Goal: Task Accomplishment & Management: Manage account settings

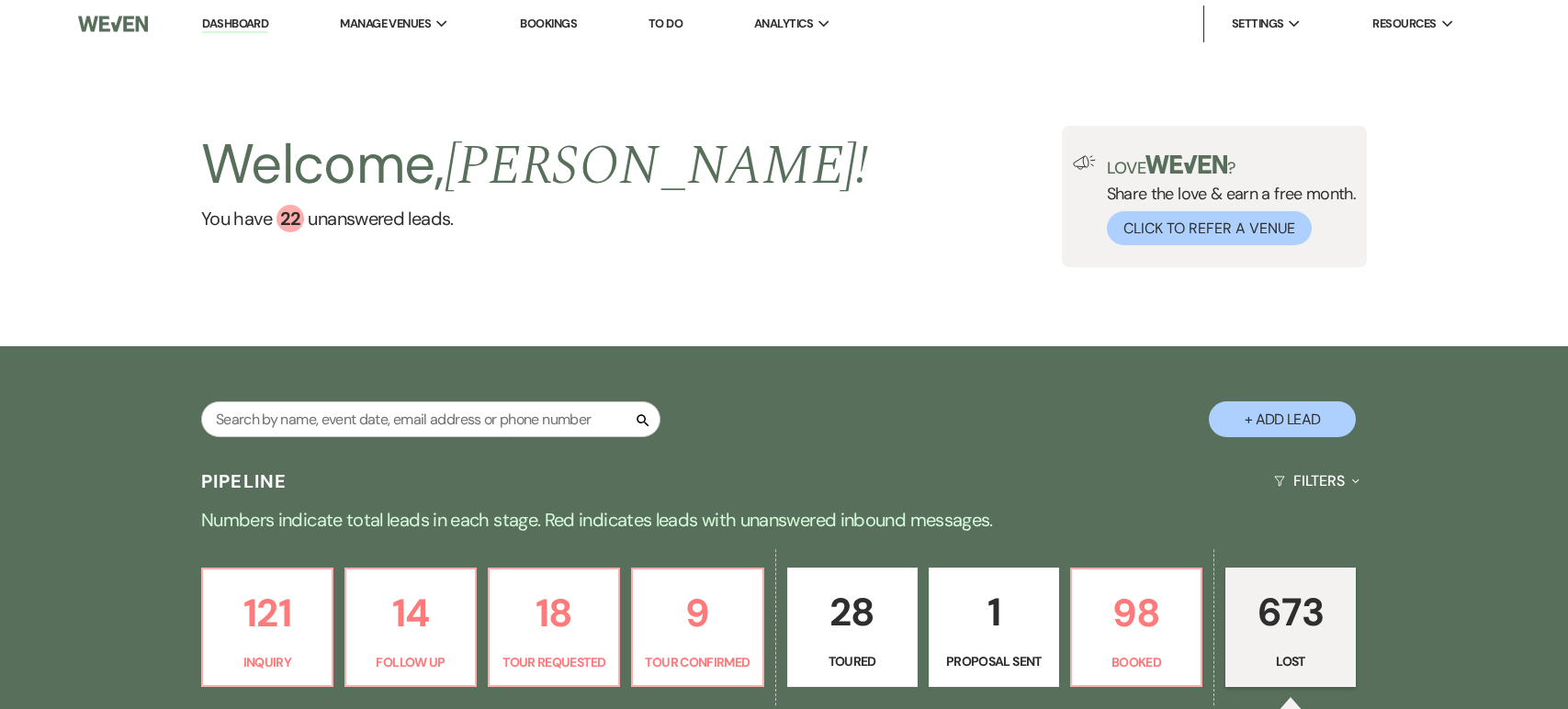
select select "8"
select select "6"
select select "8"
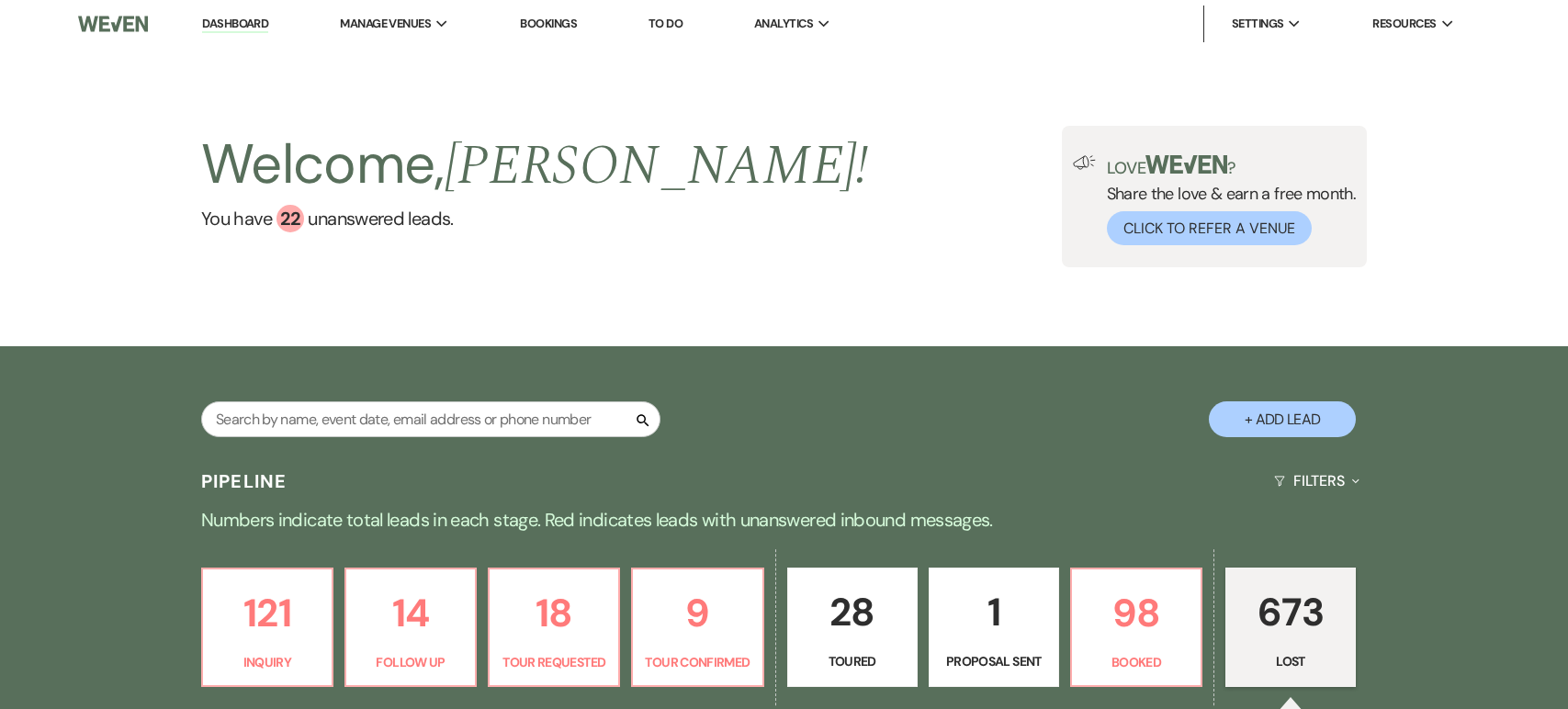
select select "6"
select select "8"
select select "6"
select select "8"
select select "6"
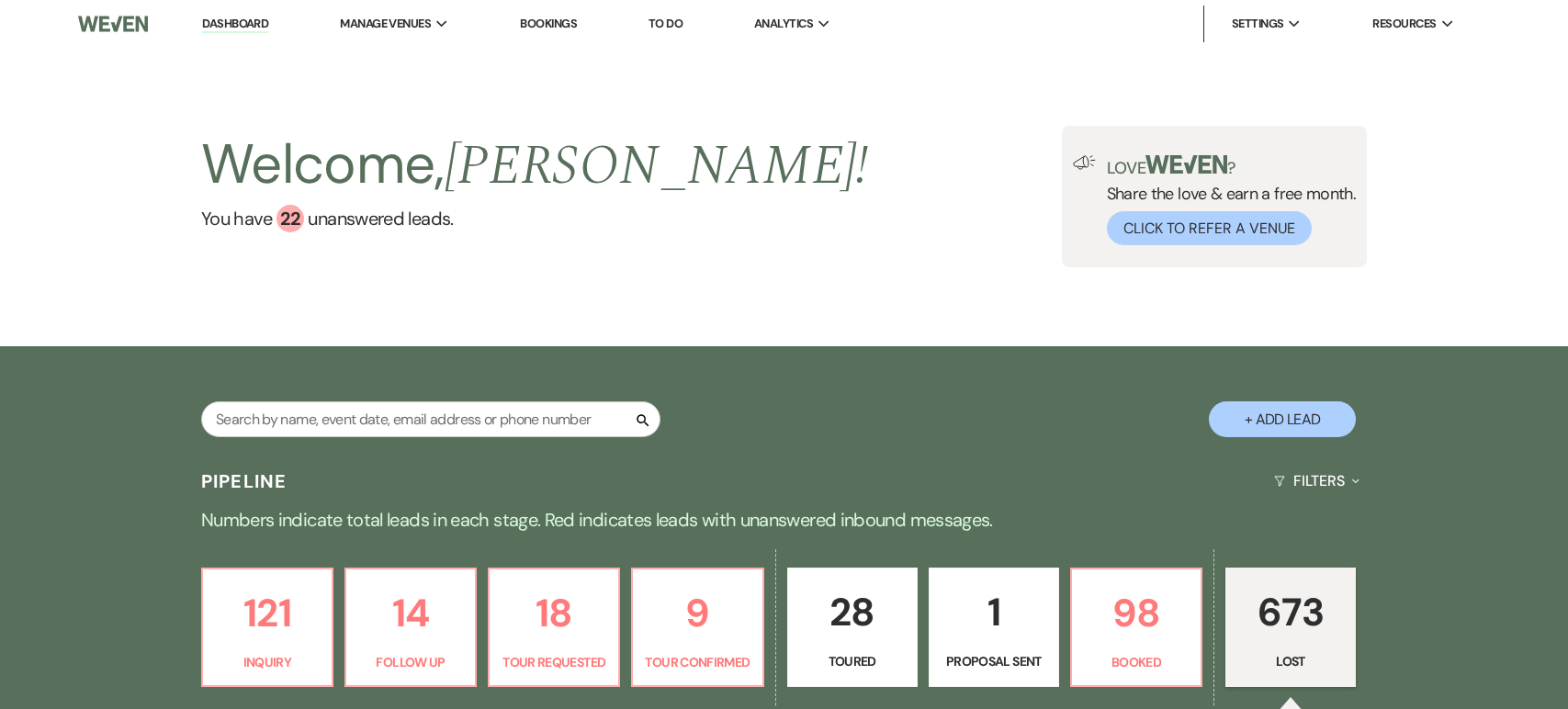
select select "8"
select select "10"
select select "8"
select select "6"
select select "8"
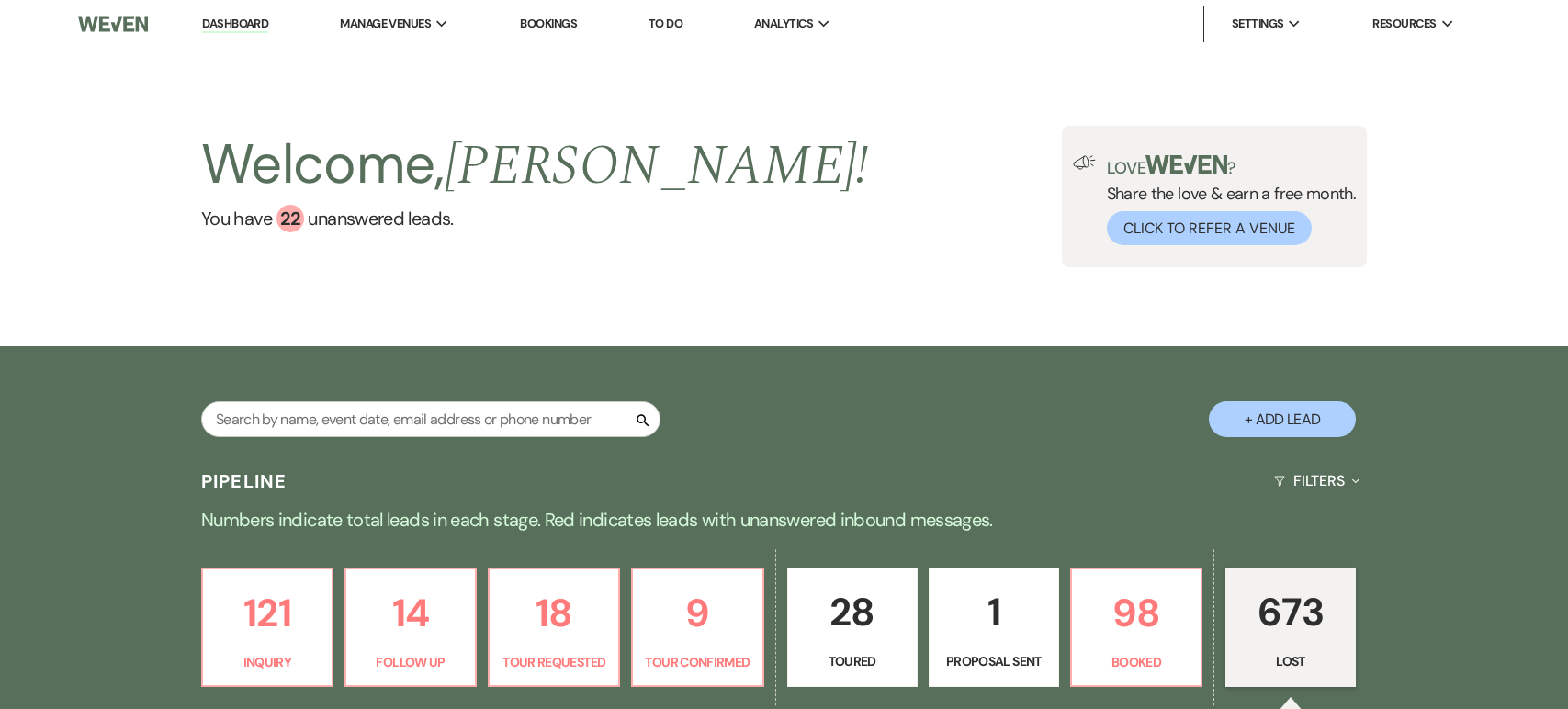
select select "6"
select select "8"
select select "7"
select select "8"
select select "6"
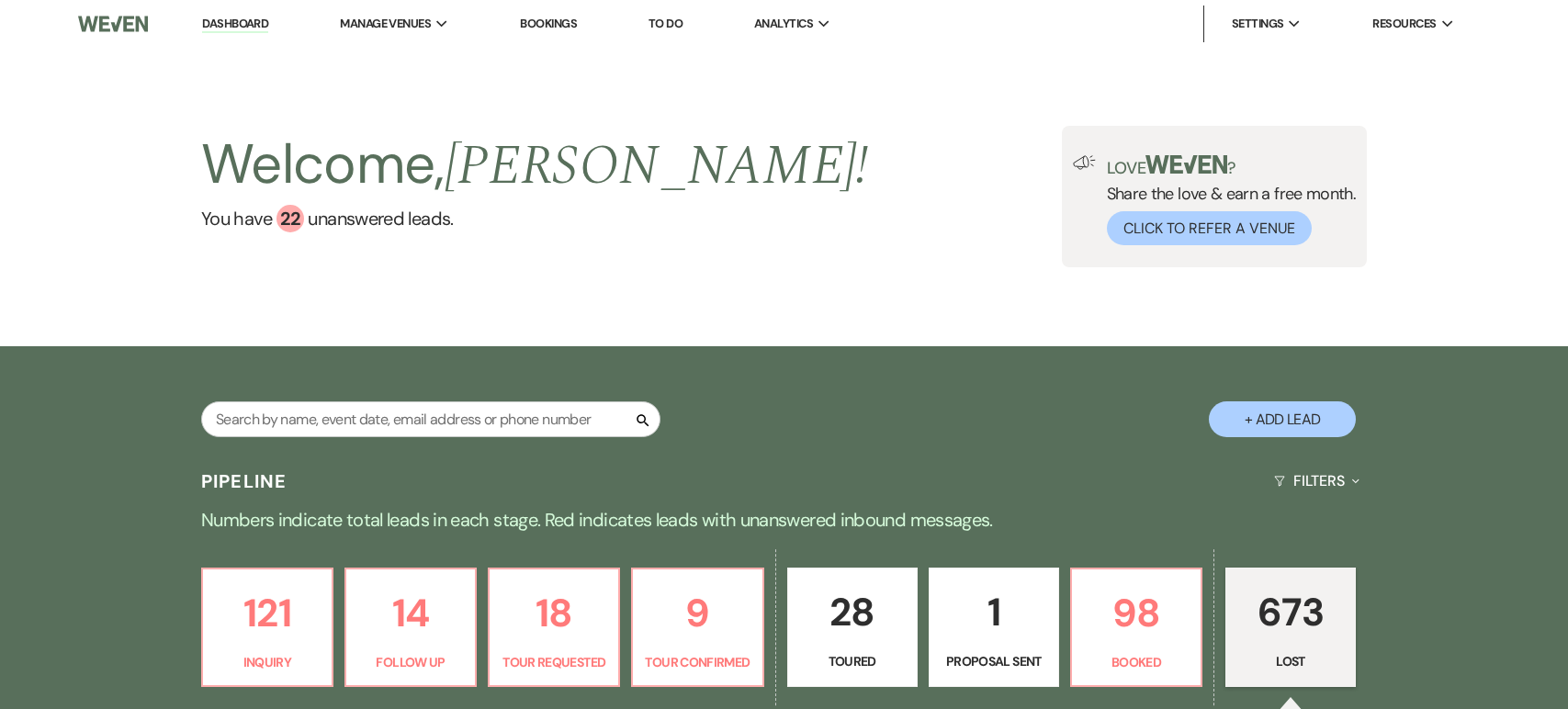
select select "8"
select select "6"
select select "8"
select select "6"
select select "8"
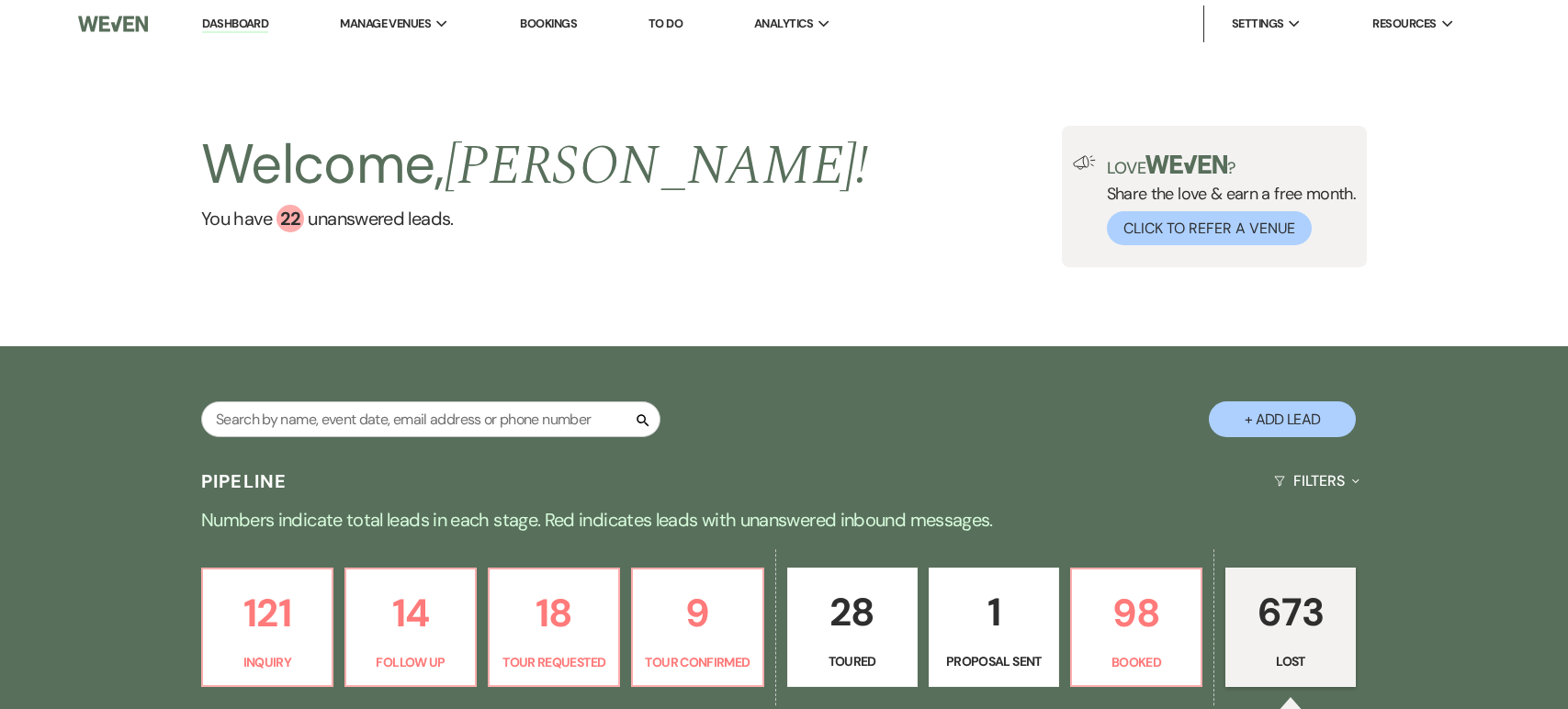
select select "6"
select select "8"
select select "10"
select select "8"
select select "6"
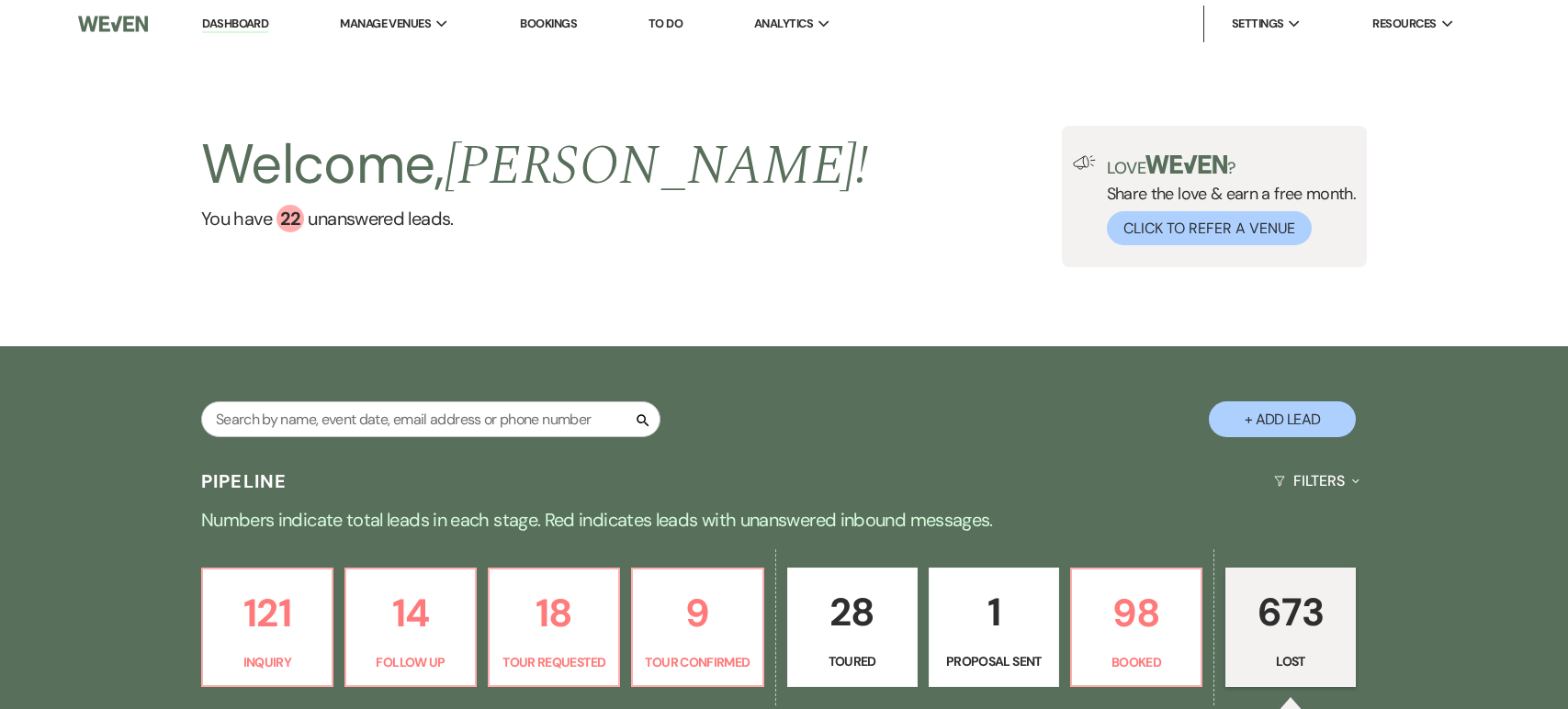
select select "8"
select select "6"
select select "8"
select select "6"
select select "8"
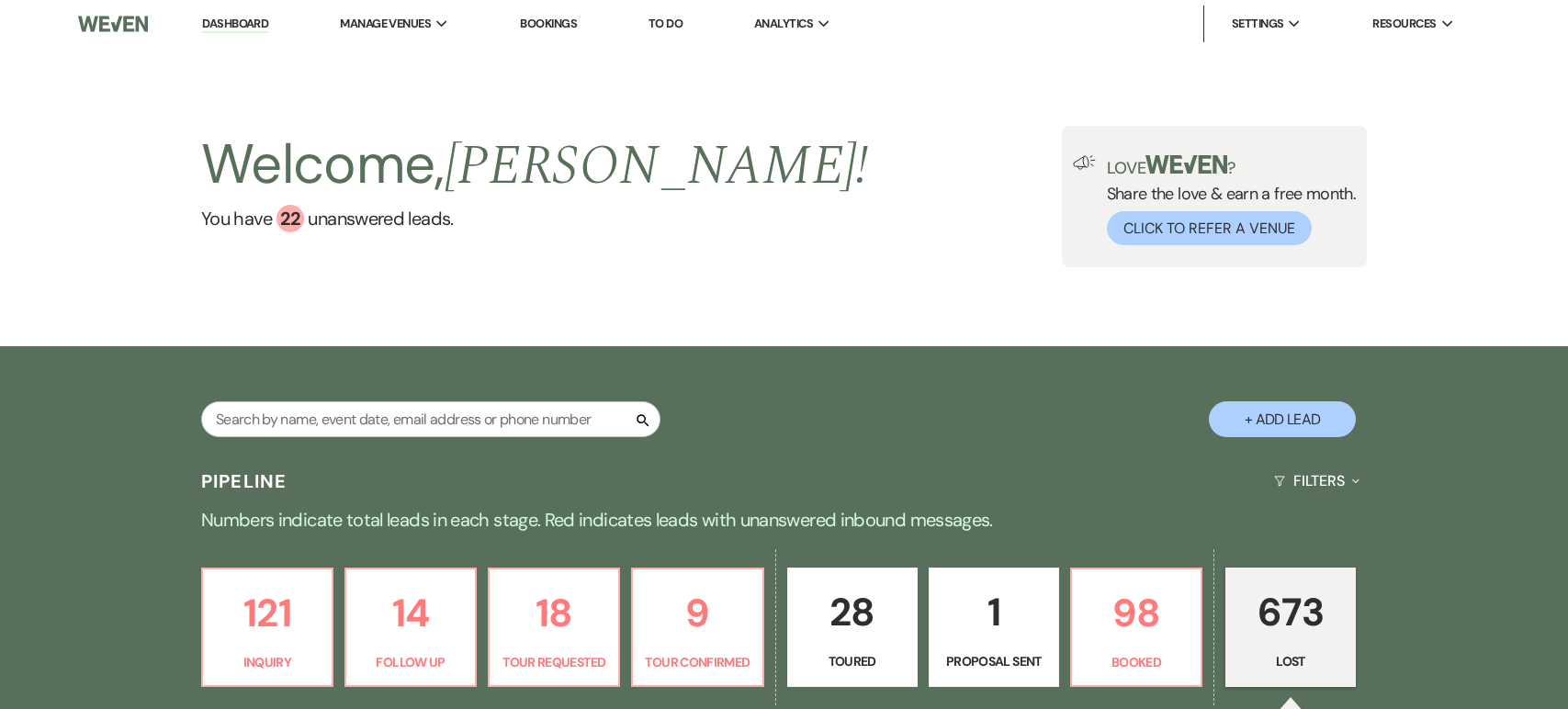
select select "5"
select select "8"
select select "5"
select select "8"
select select "6"
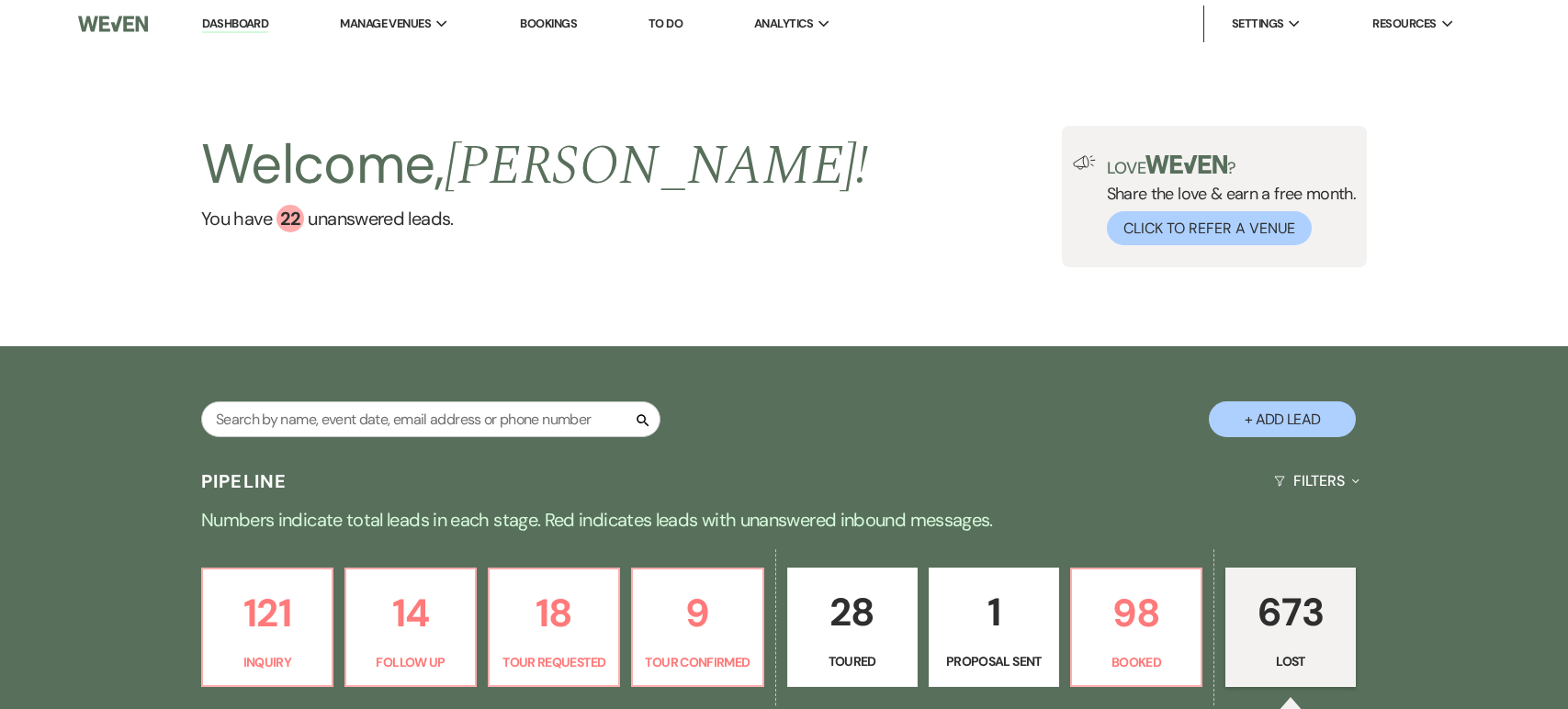
select select "8"
select select "6"
select select "8"
select select "5"
select select "8"
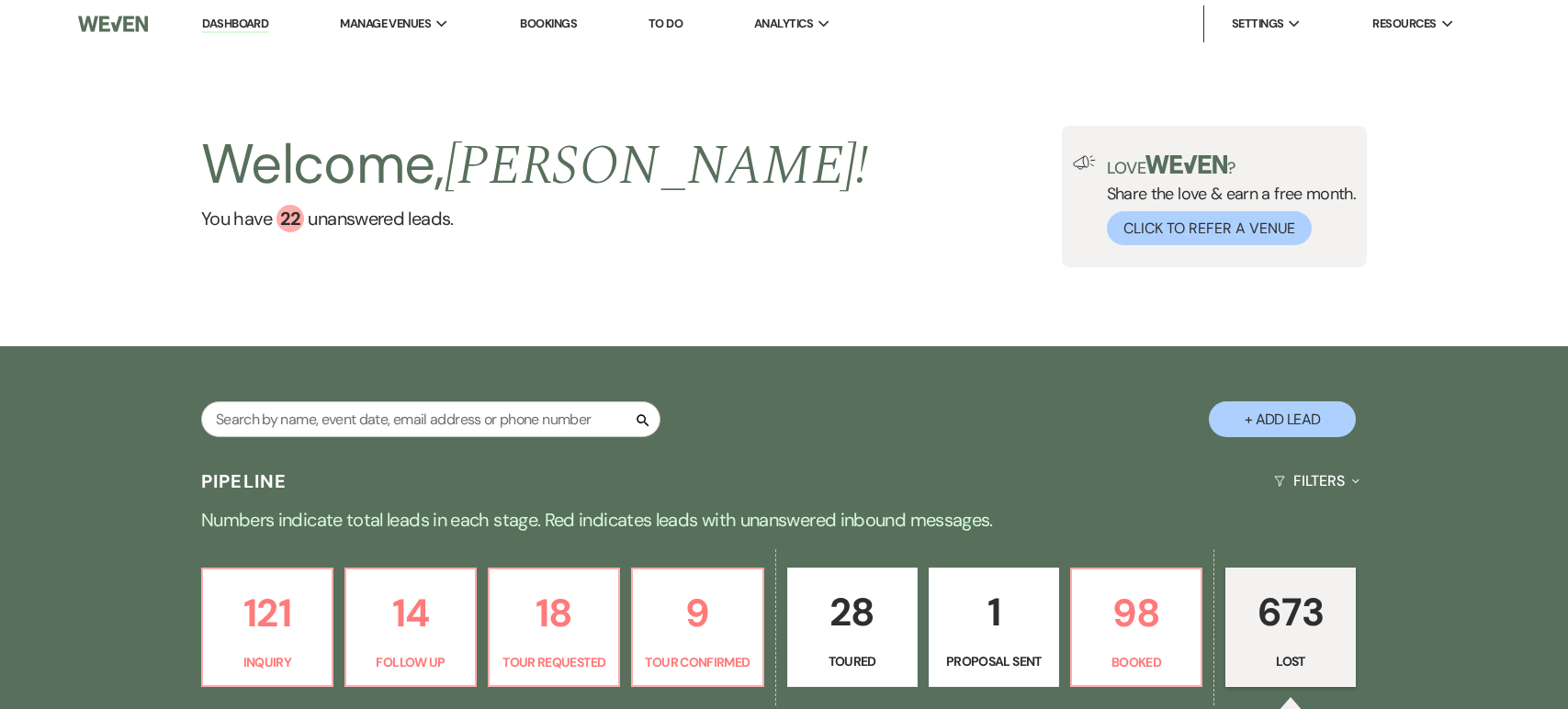
select select "8"
select select "6"
select select "8"
select select "6"
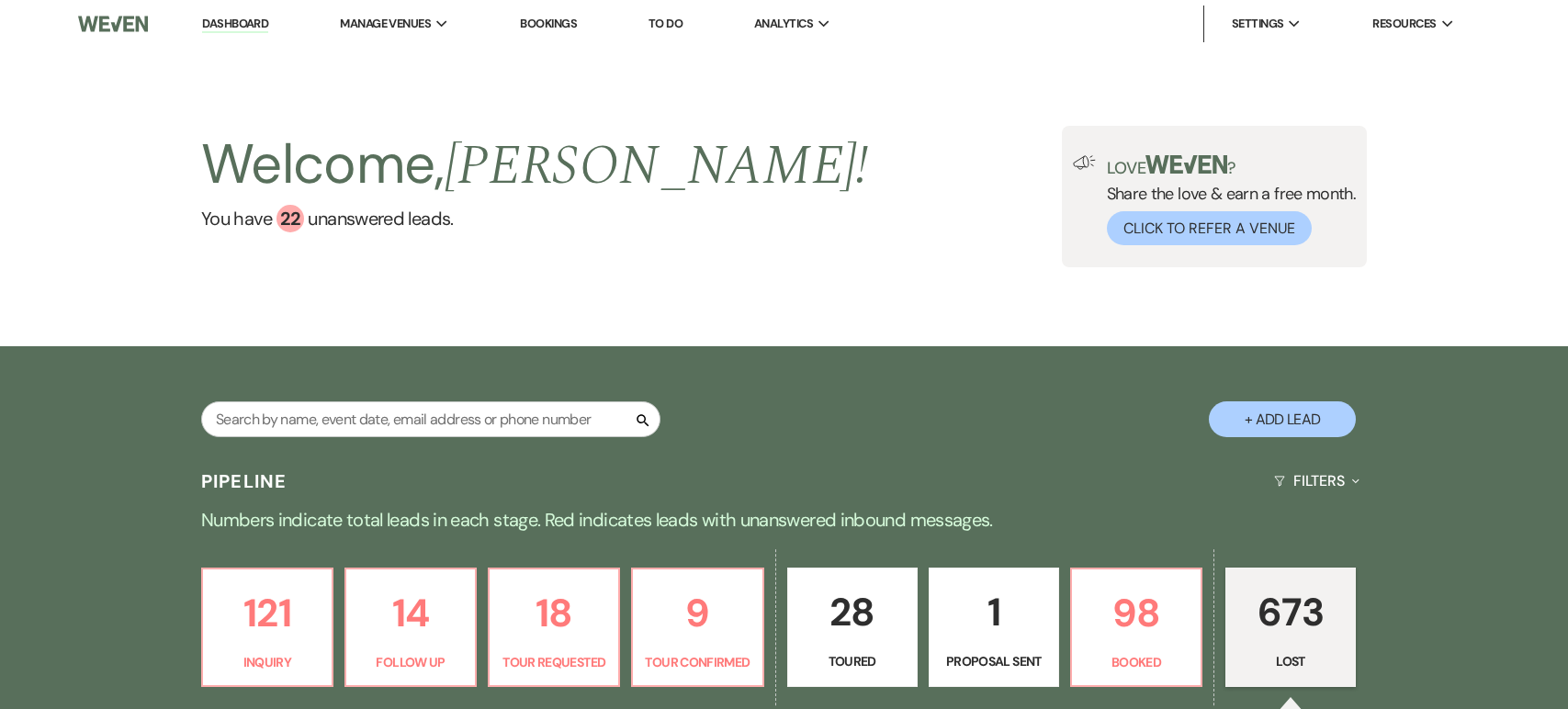
select select "8"
select select "10"
select select "8"
select select "6"
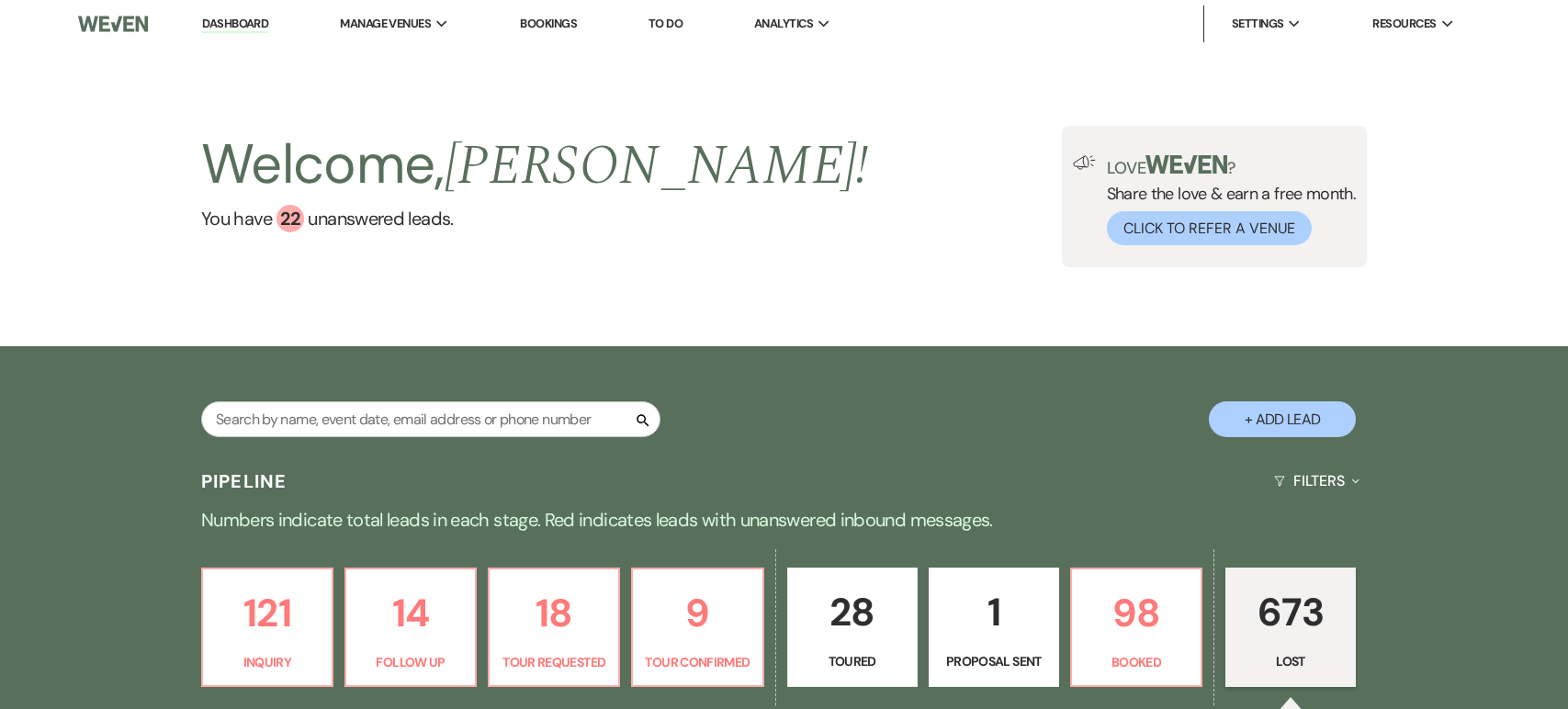
select select "8"
select select "6"
select select "8"
select select "9"
select select "8"
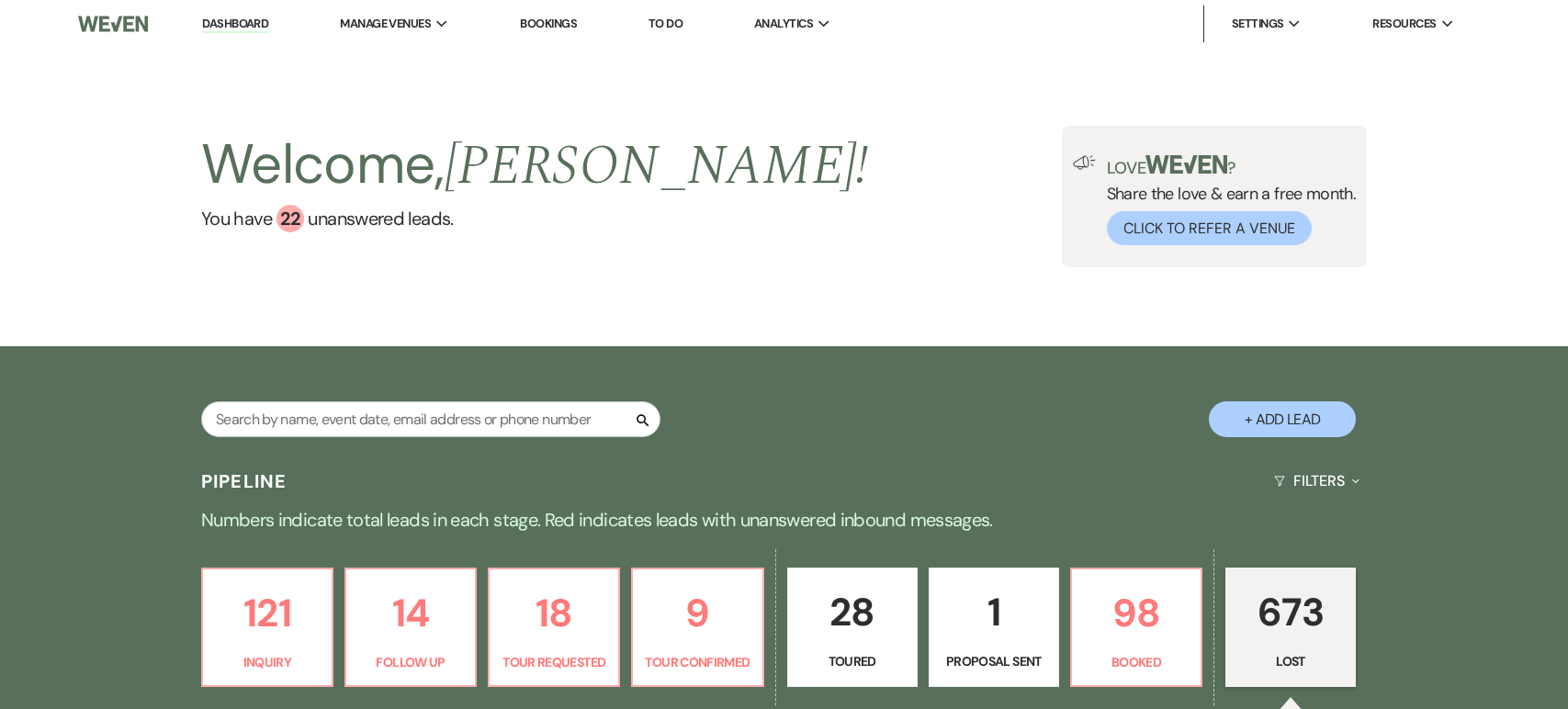
select select "6"
select select "8"
select select "5"
select select "8"
select select "5"
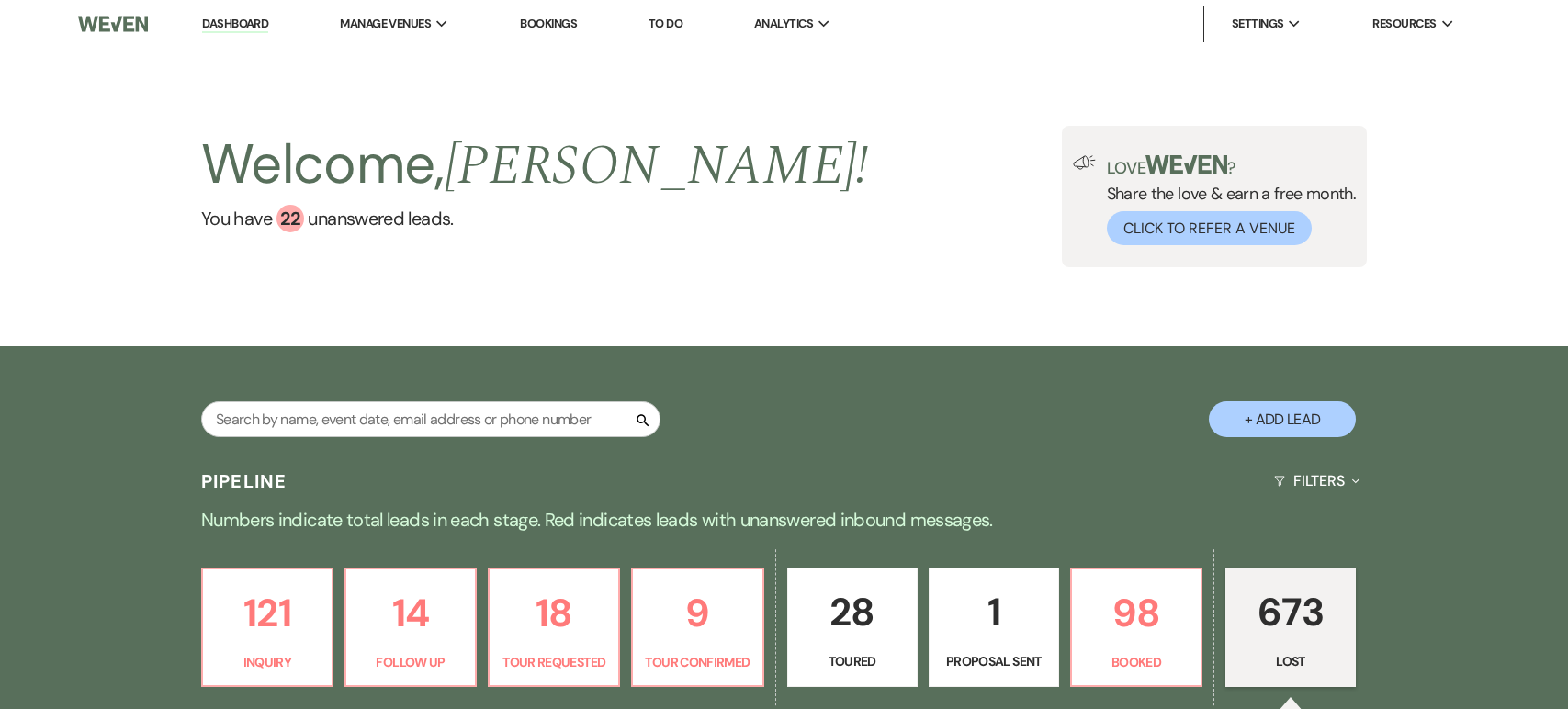
select select "8"
select select "6"
select select "8"
select select "9"
select select "8"
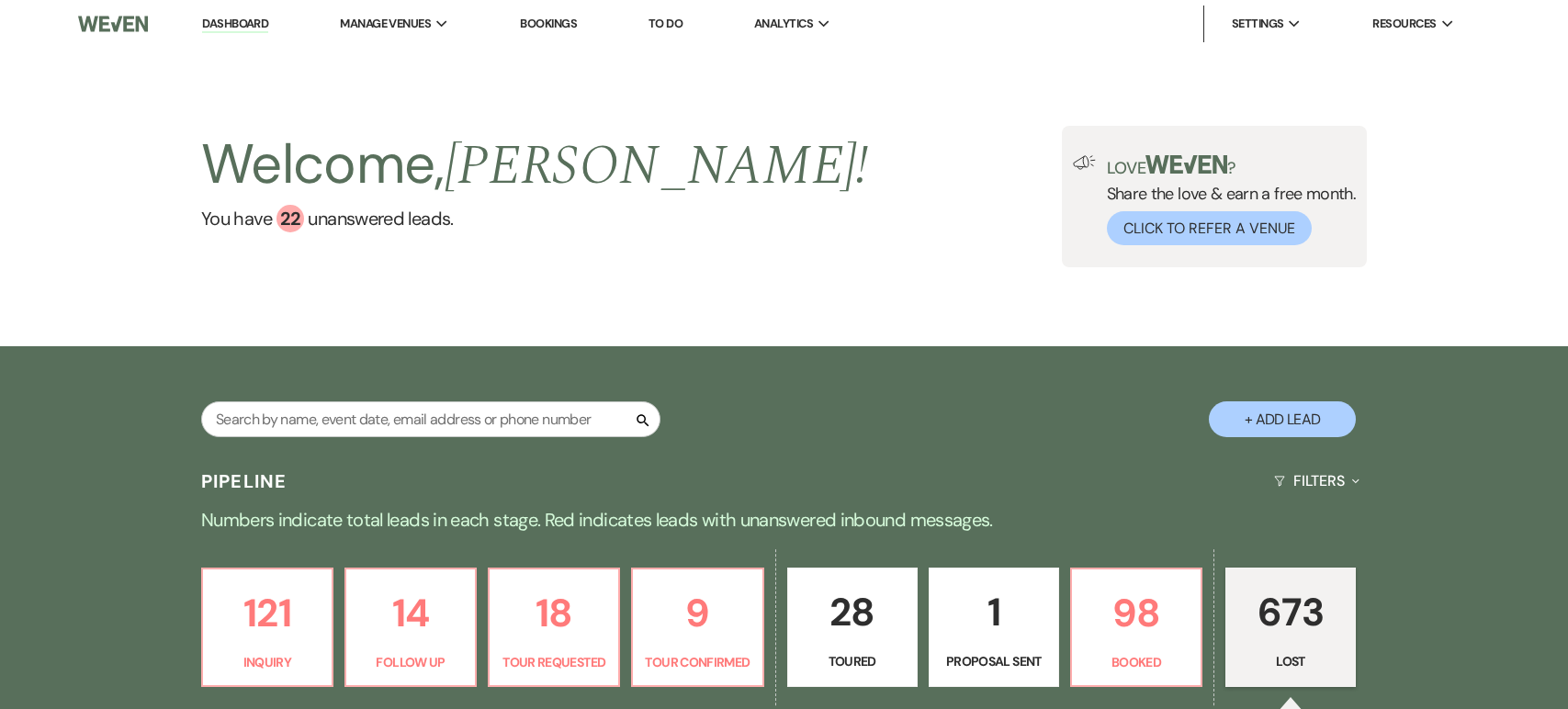
select select "7"
select select "8"
select select "5"
select select "8"
select select "7"
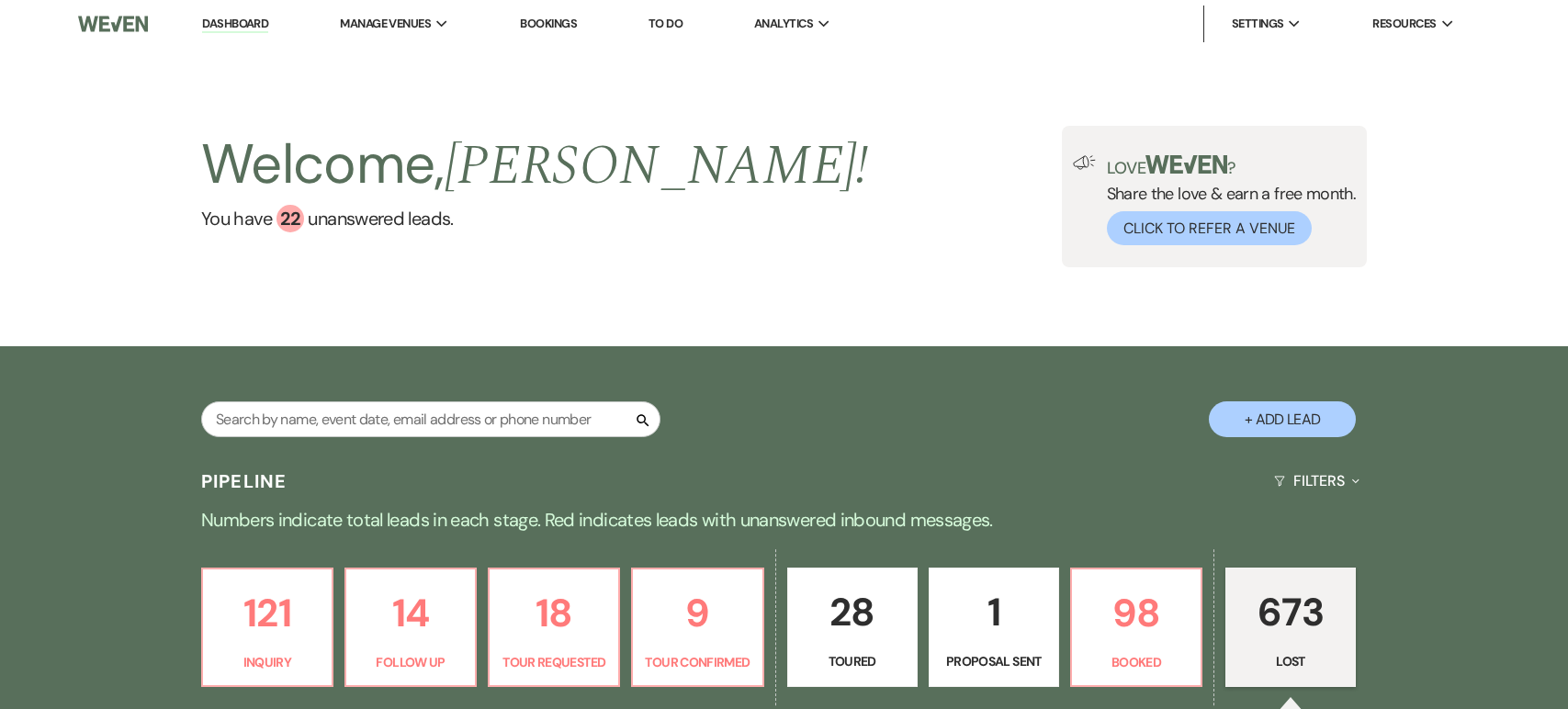
select select "8"
select select "5"
select select "8"
select select "5"
select select "8"
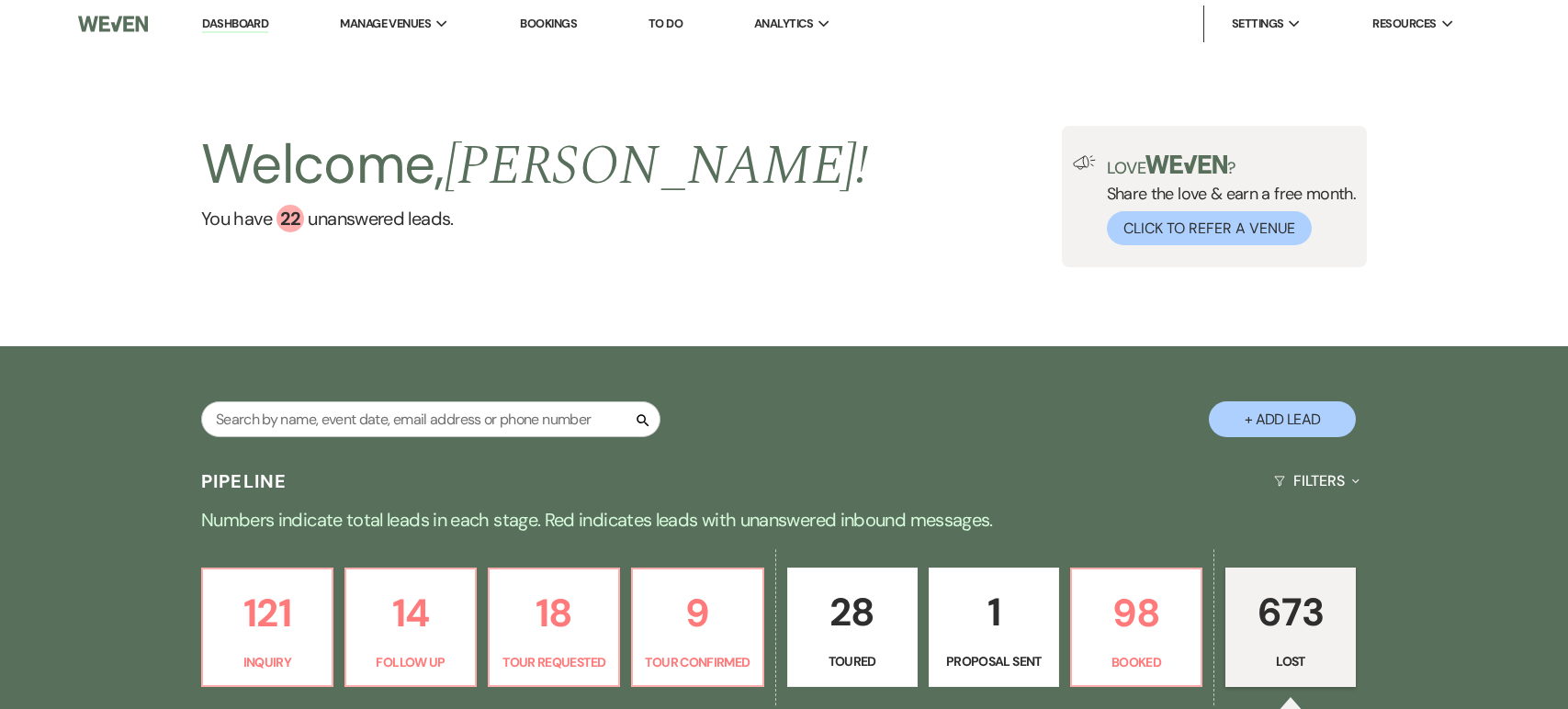
select select "8"
select select "9"
select select "8"
select select "5"
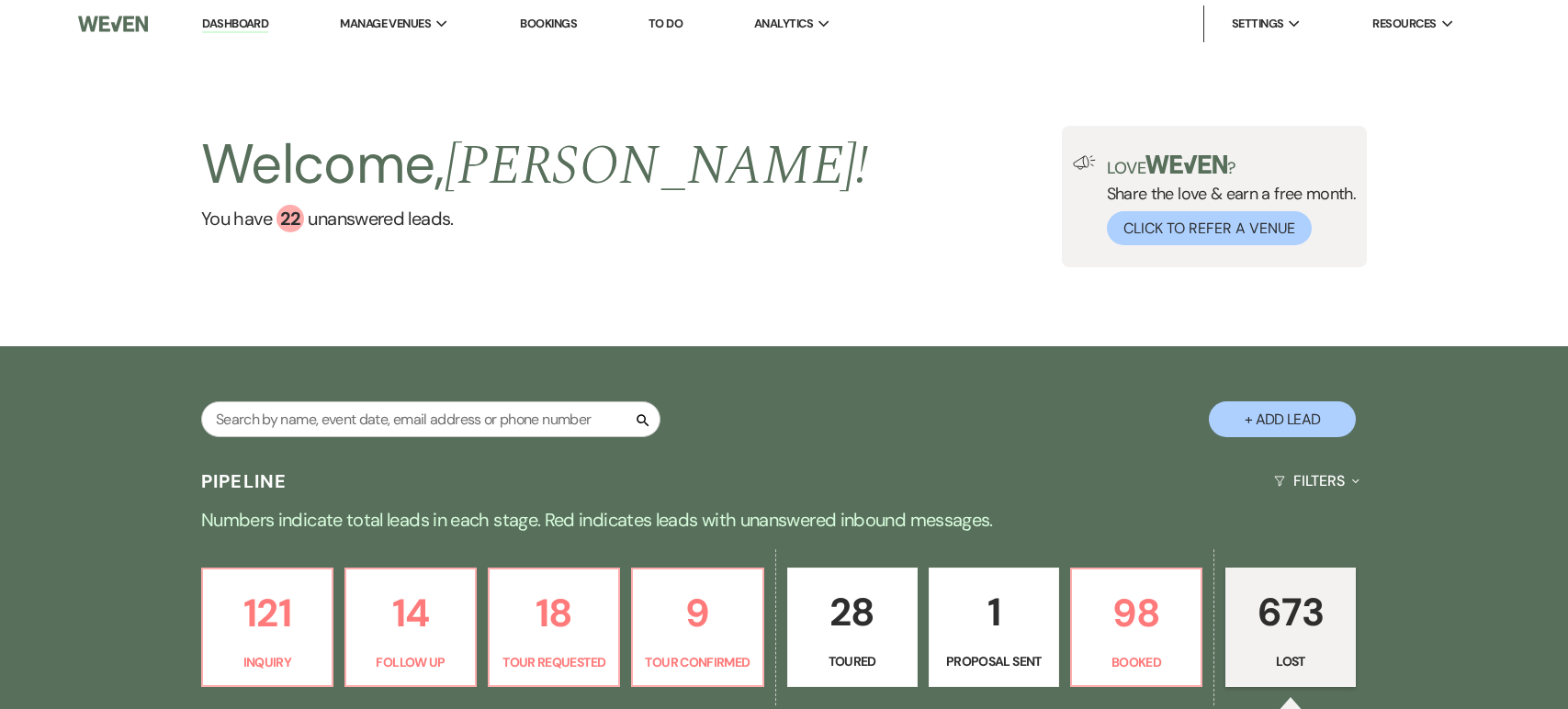
select select "8"
select select "5"
select select "8"
select select "6"
select select "8"
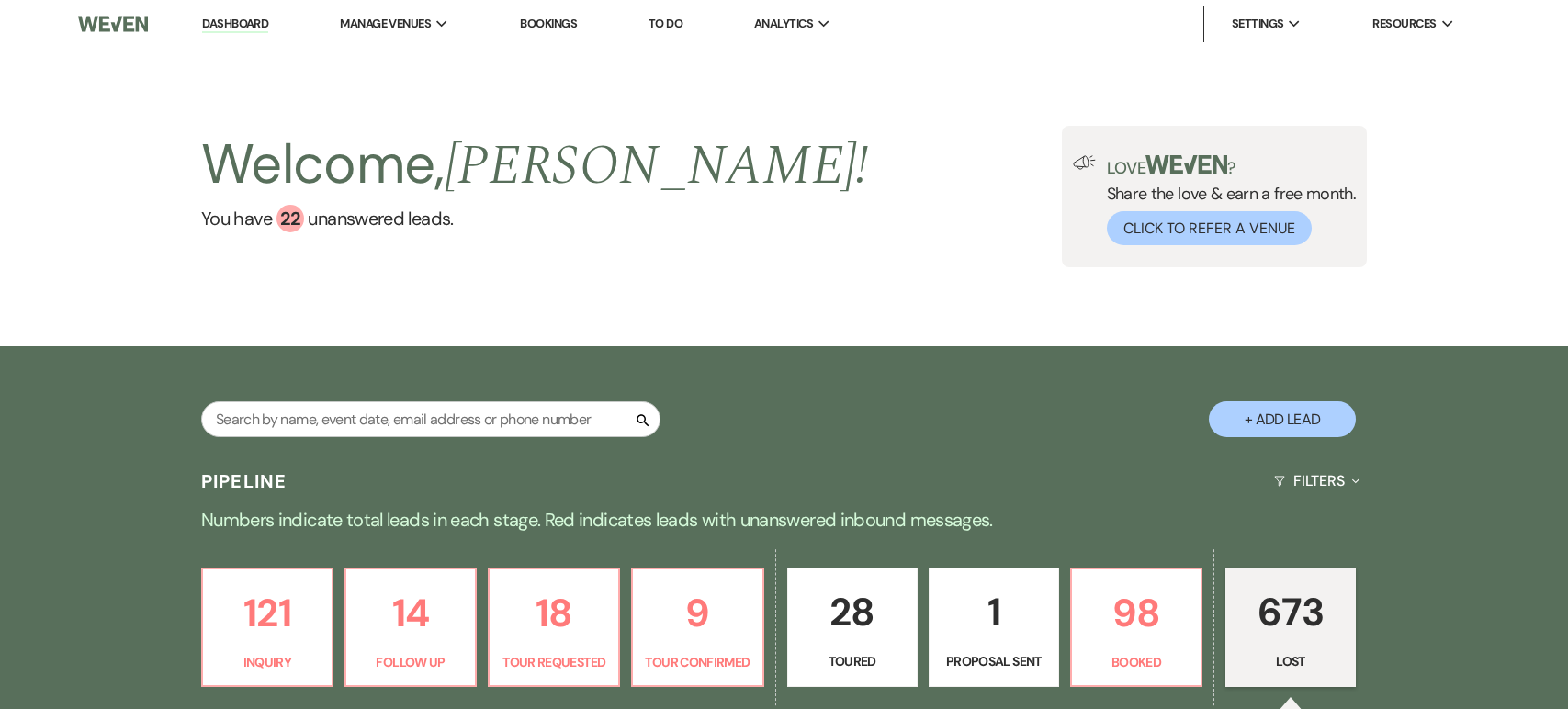
select select "5"
select select "8"
select select "9"
select select "8"
select select "6"
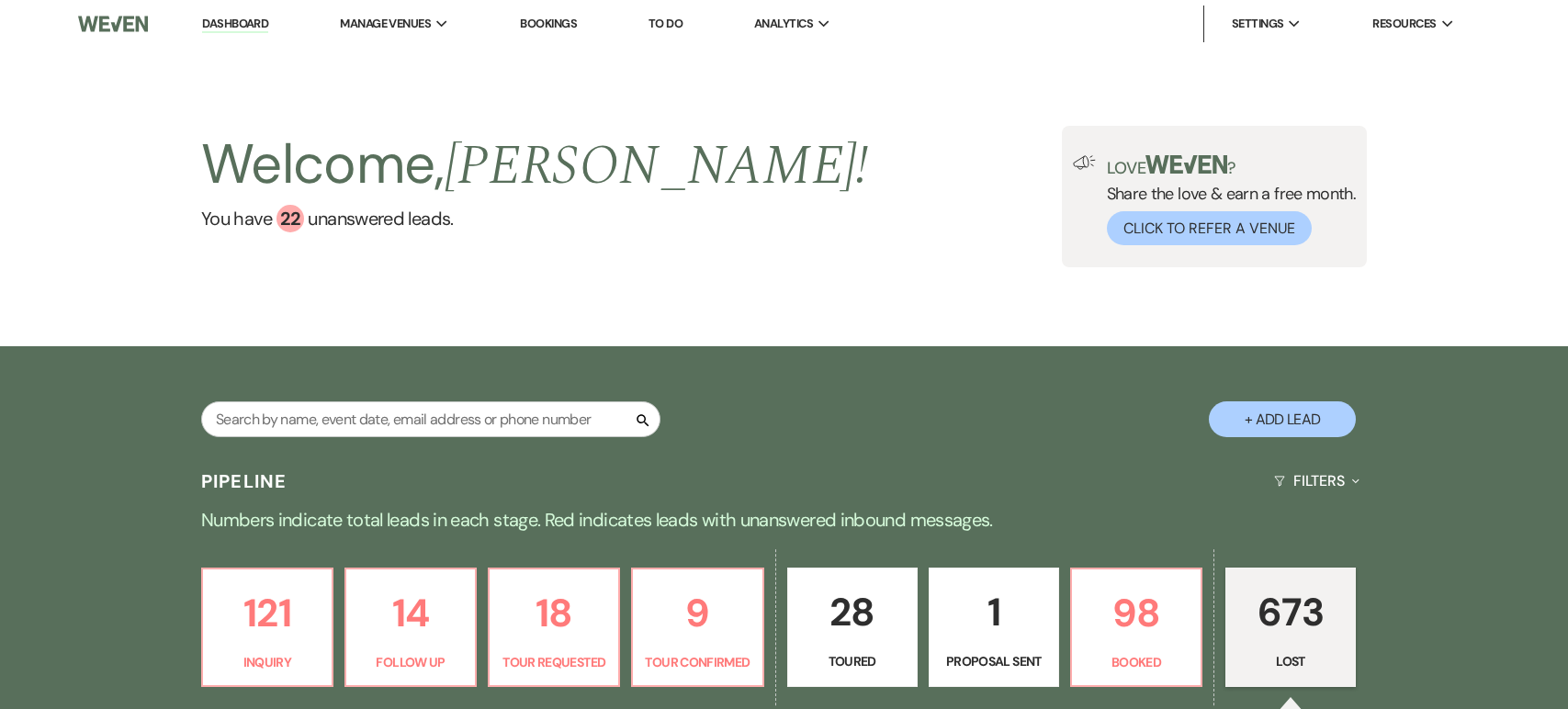
select select "8"
select select "7"
select select "8"
select select "6"
select select "8"
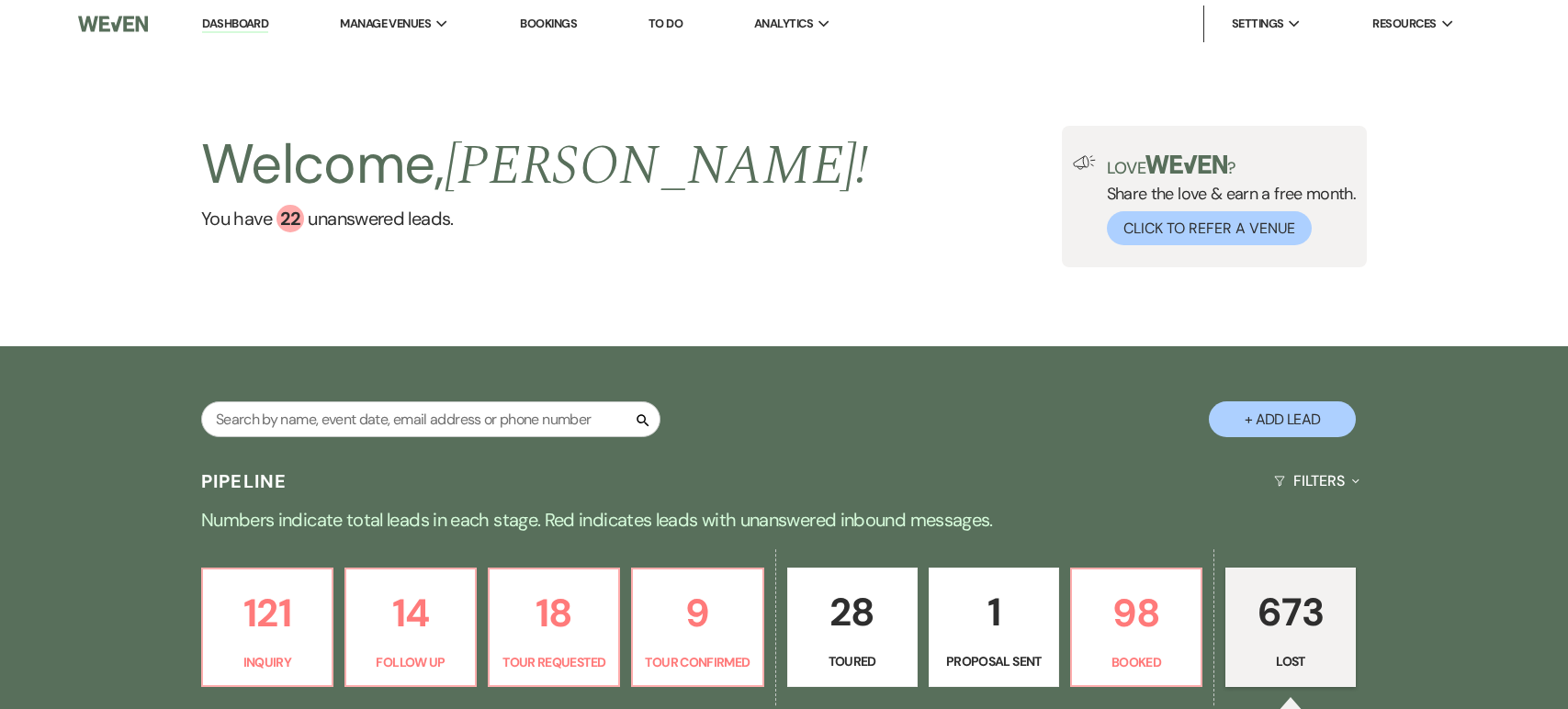
select select "6"
select select "8"
select select "6"
select select "8"
select select "5"
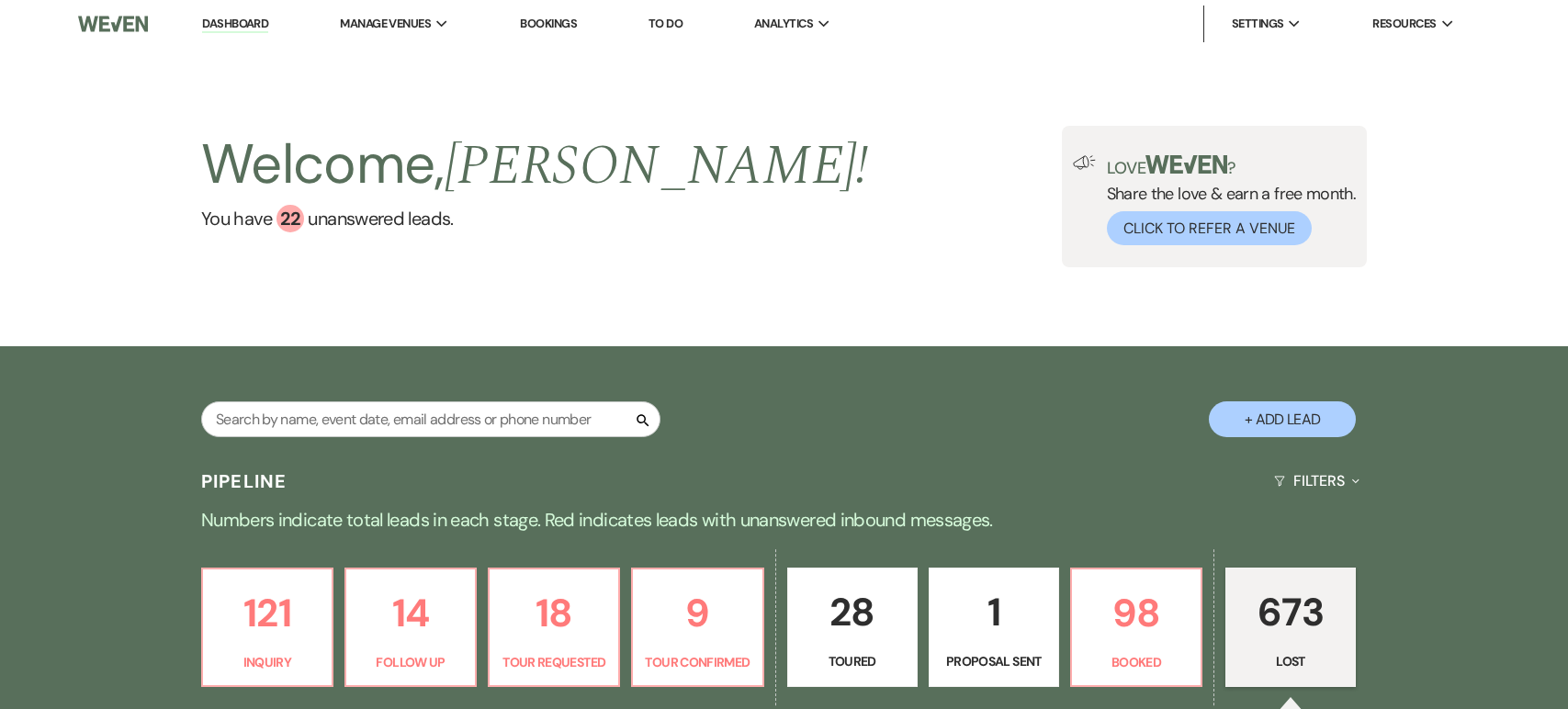
select select "8"
select select "6"
select select "8"
select select "6"
select select "8"
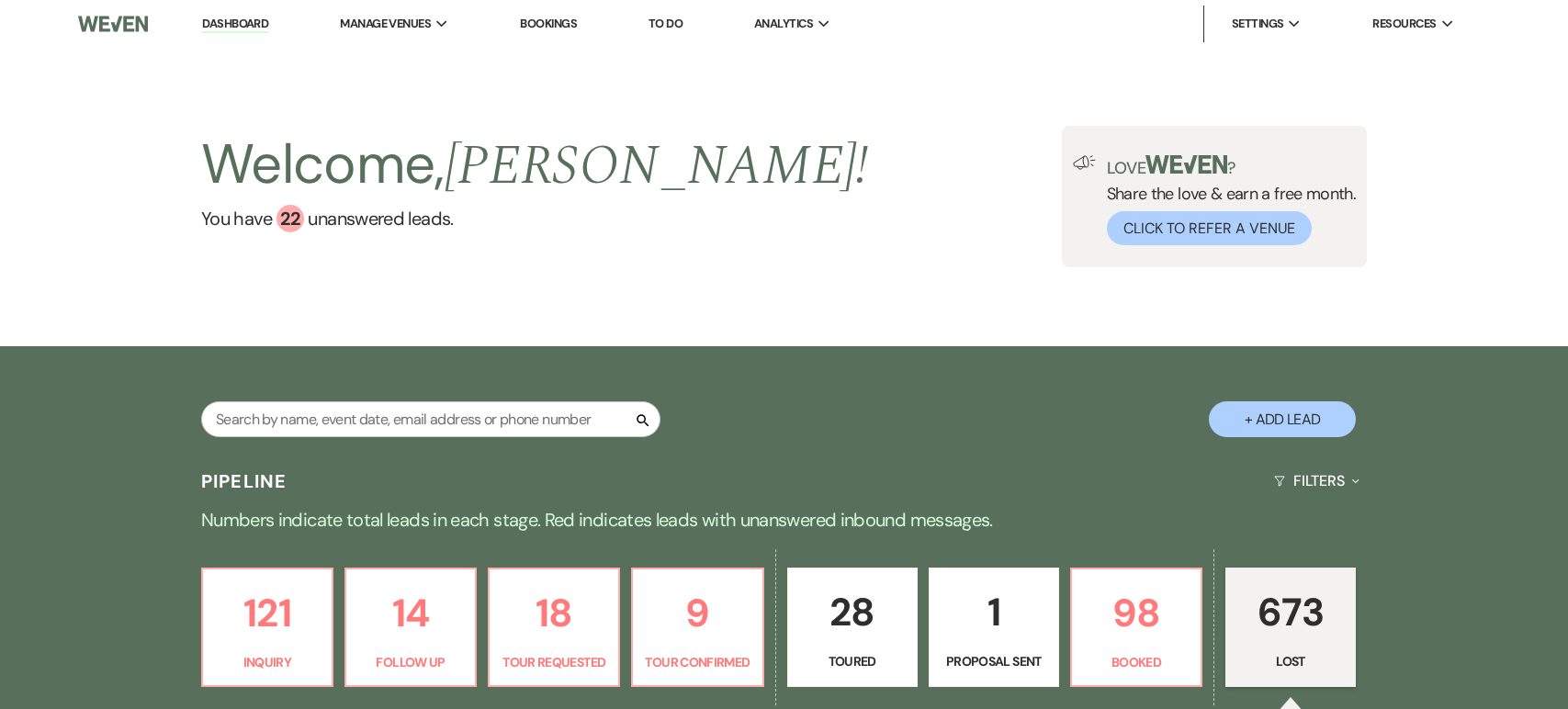
select select "5"
select select "8"
select select "5"
select select "8"
select select "6"
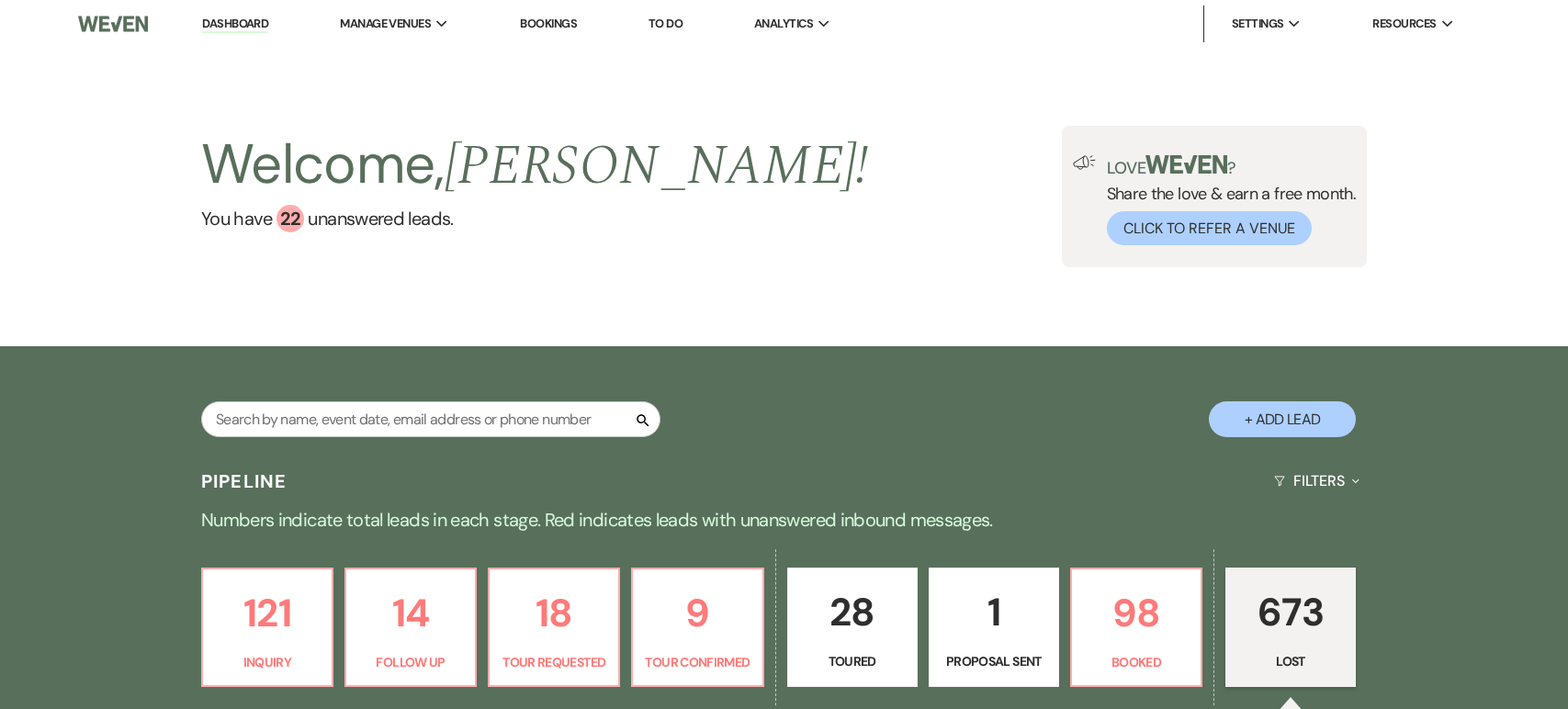
select select "8"
select select "5"
select select "8"
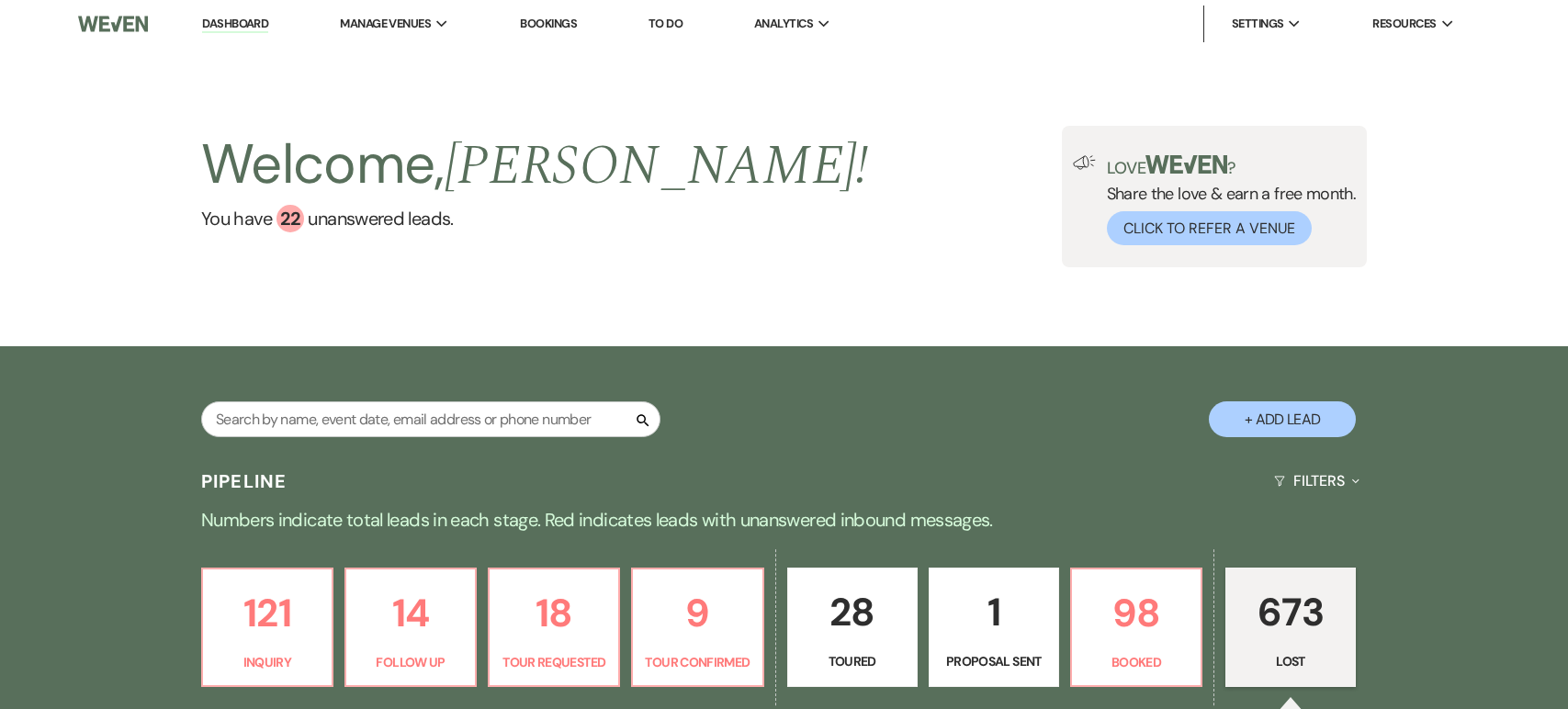
select select "6"
select select "8"
select select "6"
select select "8"
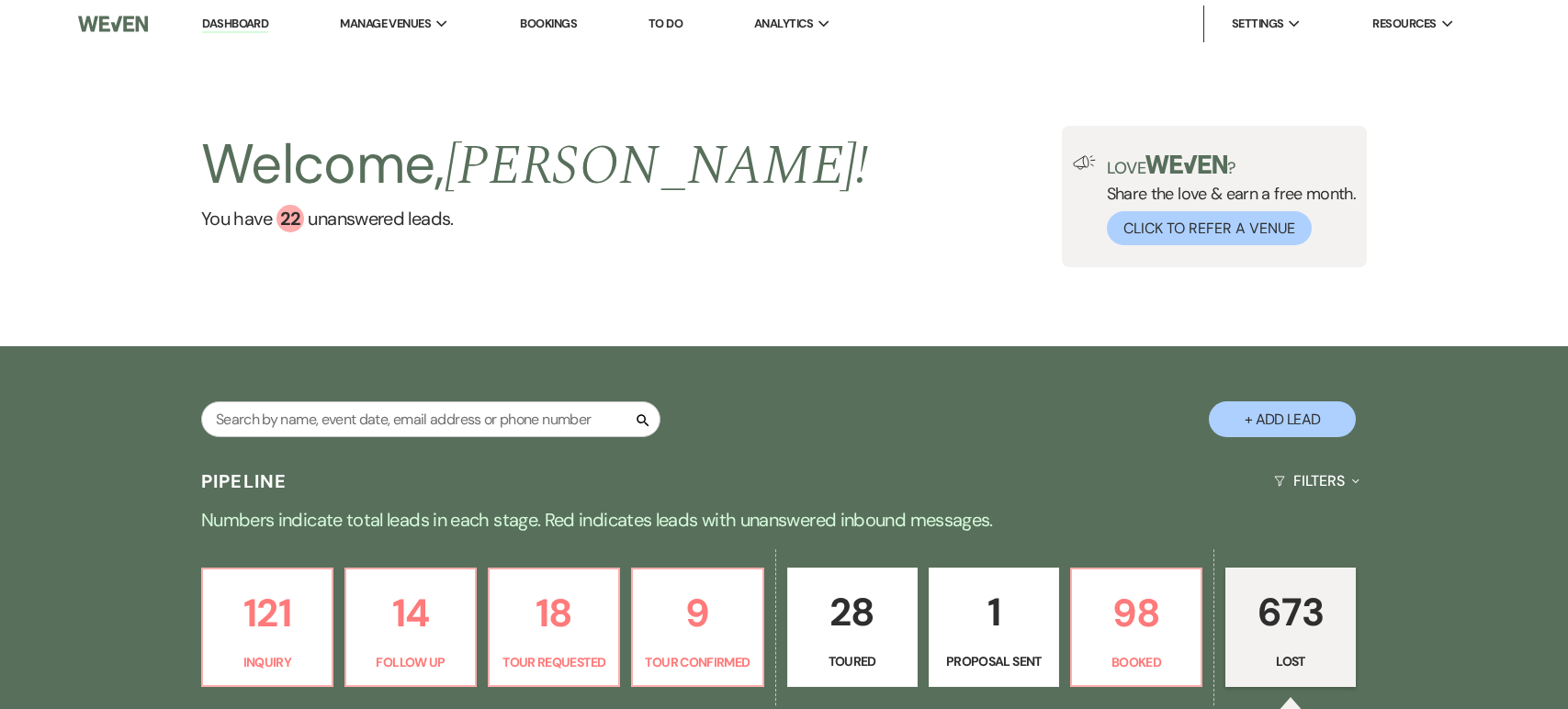
select select "8"
select select "6"
select select "8"
select select "5"
select select "8"
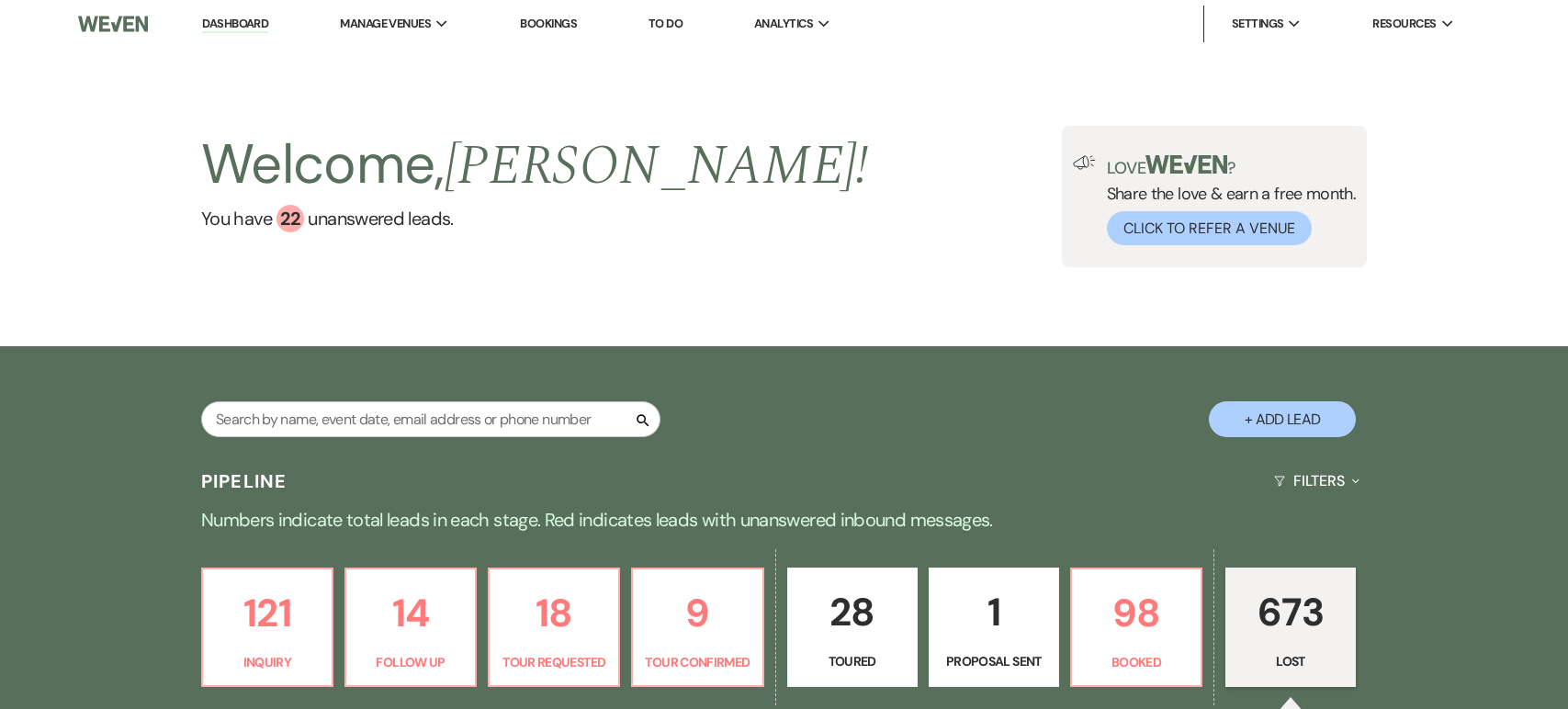
select select "6"
select select "8"
select select "5"
select select "8"
select select "5"
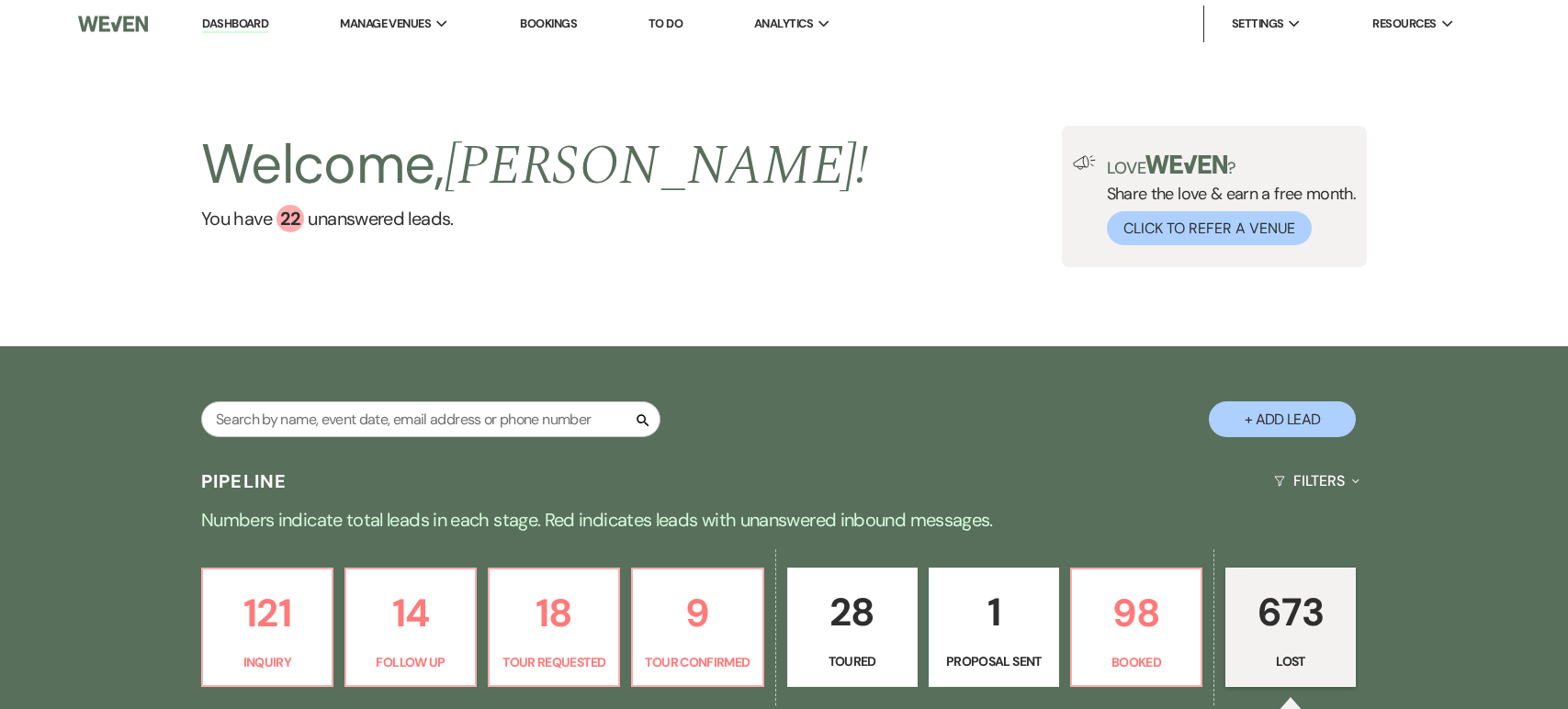
select select "8"
select select "6"
select select "8"
select select "6"
select select "8"
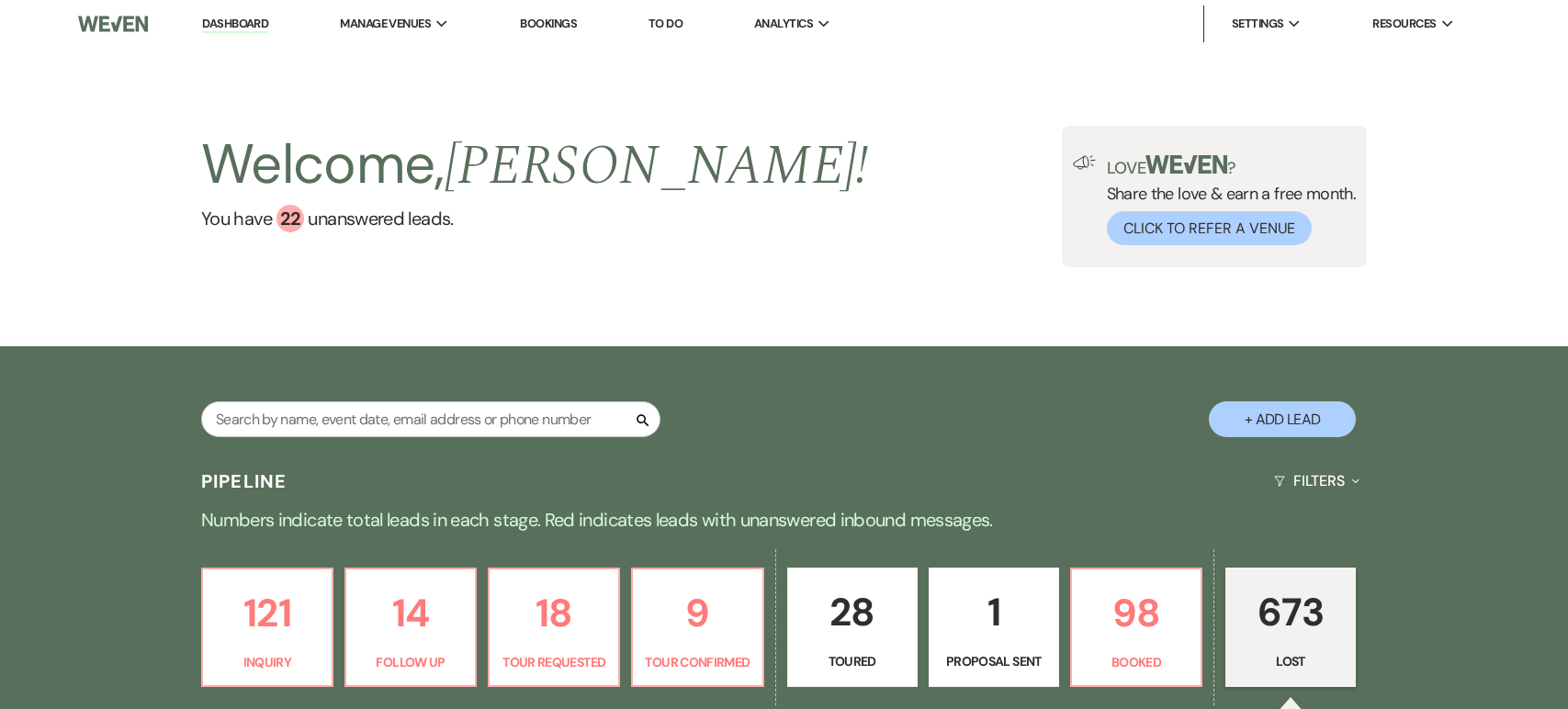
select select "5"
select select "8"
select select "5"
select select "8"
select select "6"
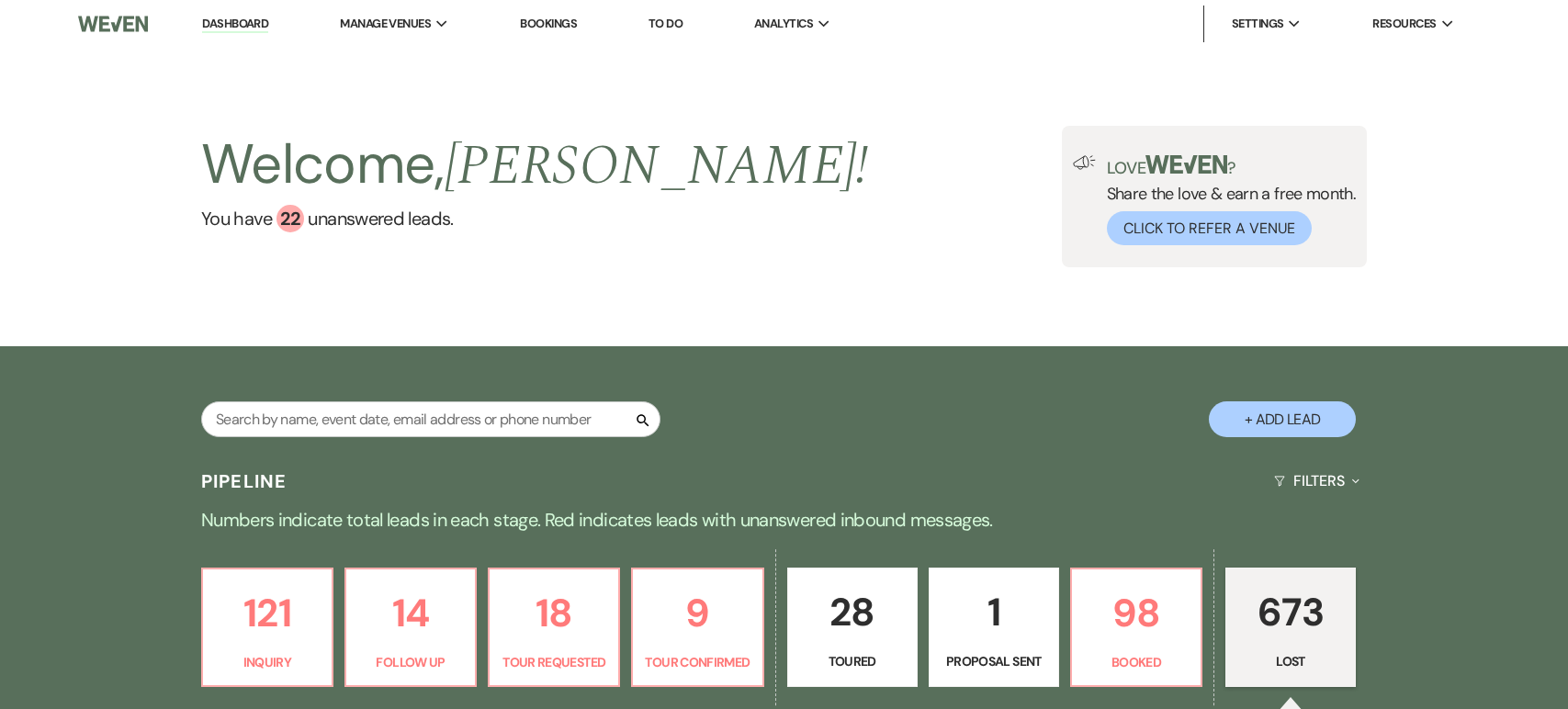
select select "8"
select select "6"
select select "8"
select select "5"
select select "8"
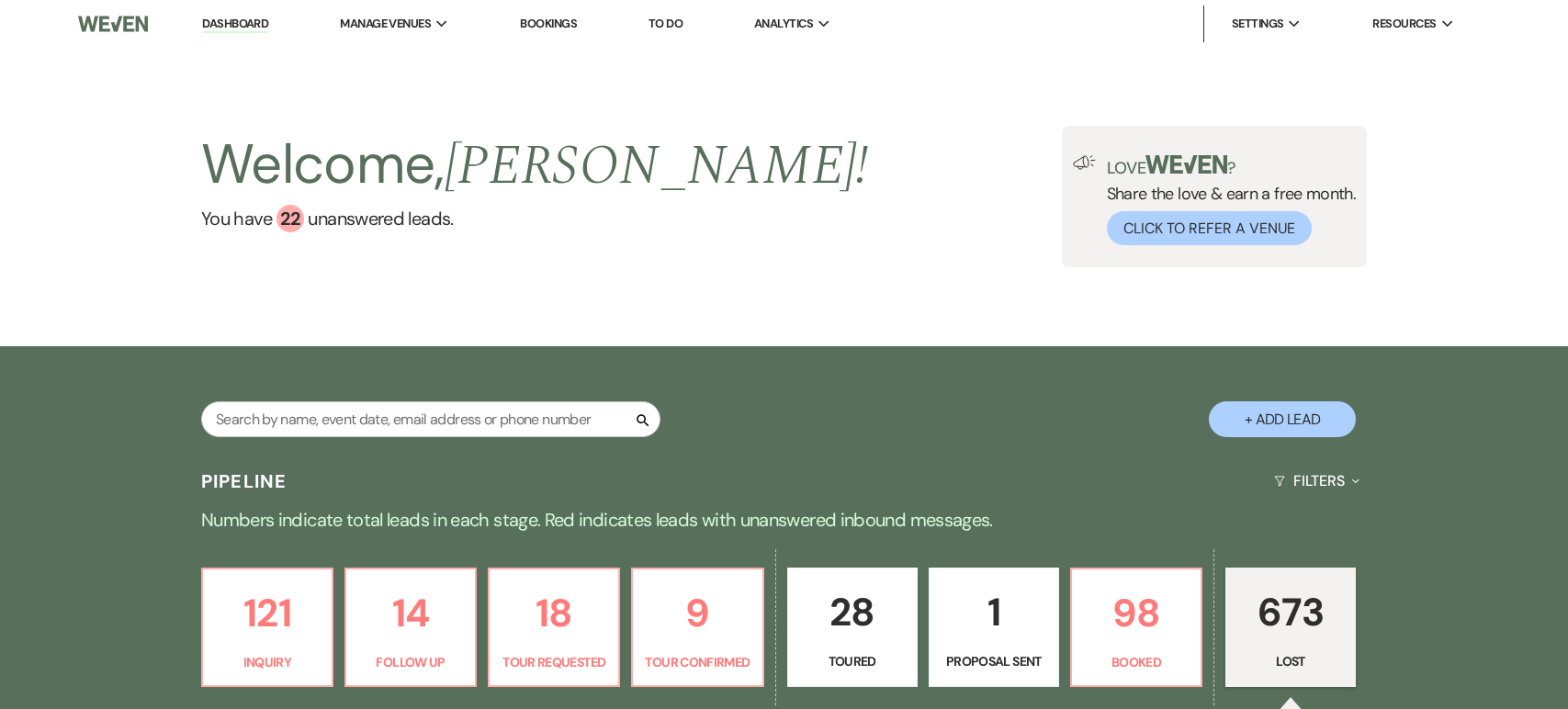
select select "5"
select select "8"
select select "5"
select select "8"
select select "5"
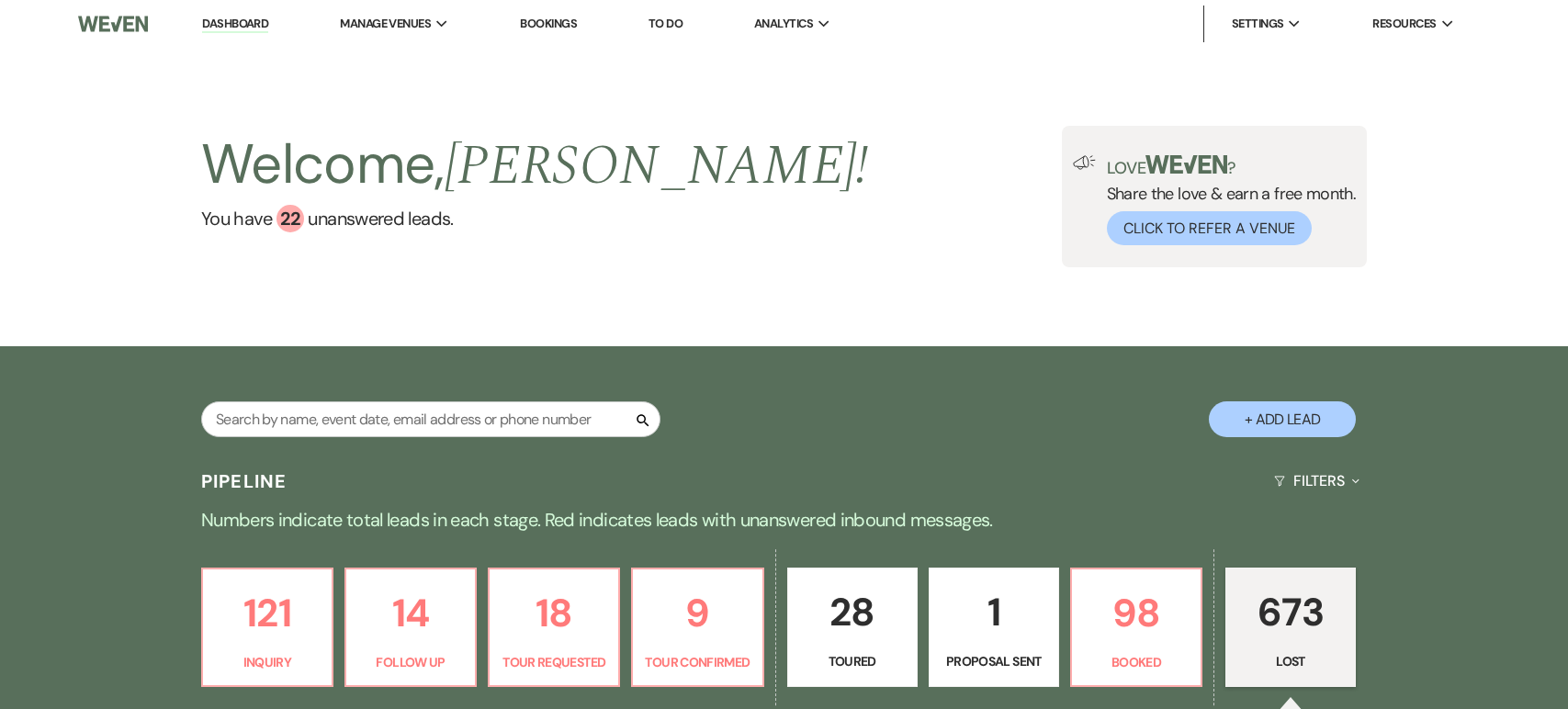
select select "8"
select select "5"
select select "8"
select select "5"
select select "8"
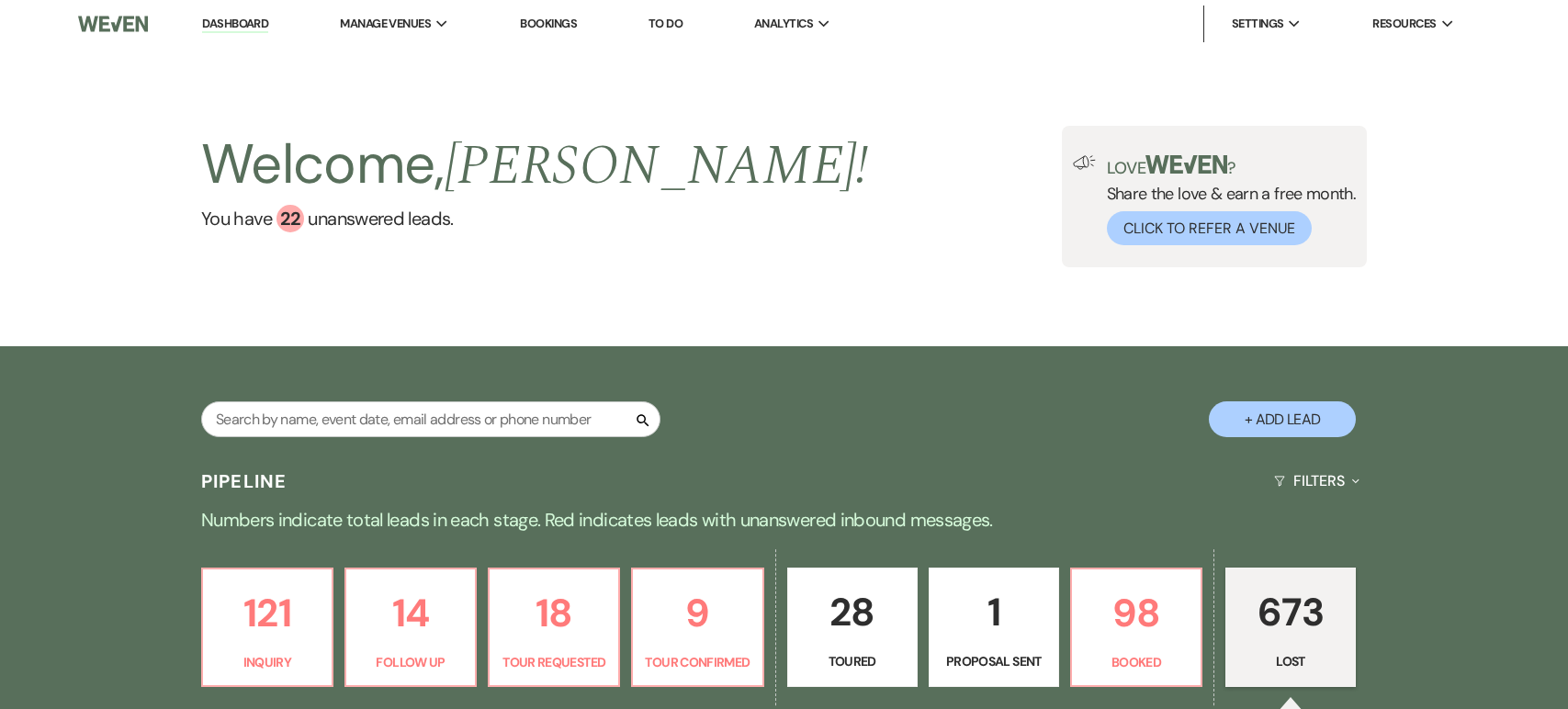
select select "6"
select select "8"
select select "6"
select select "8"
select select "5"
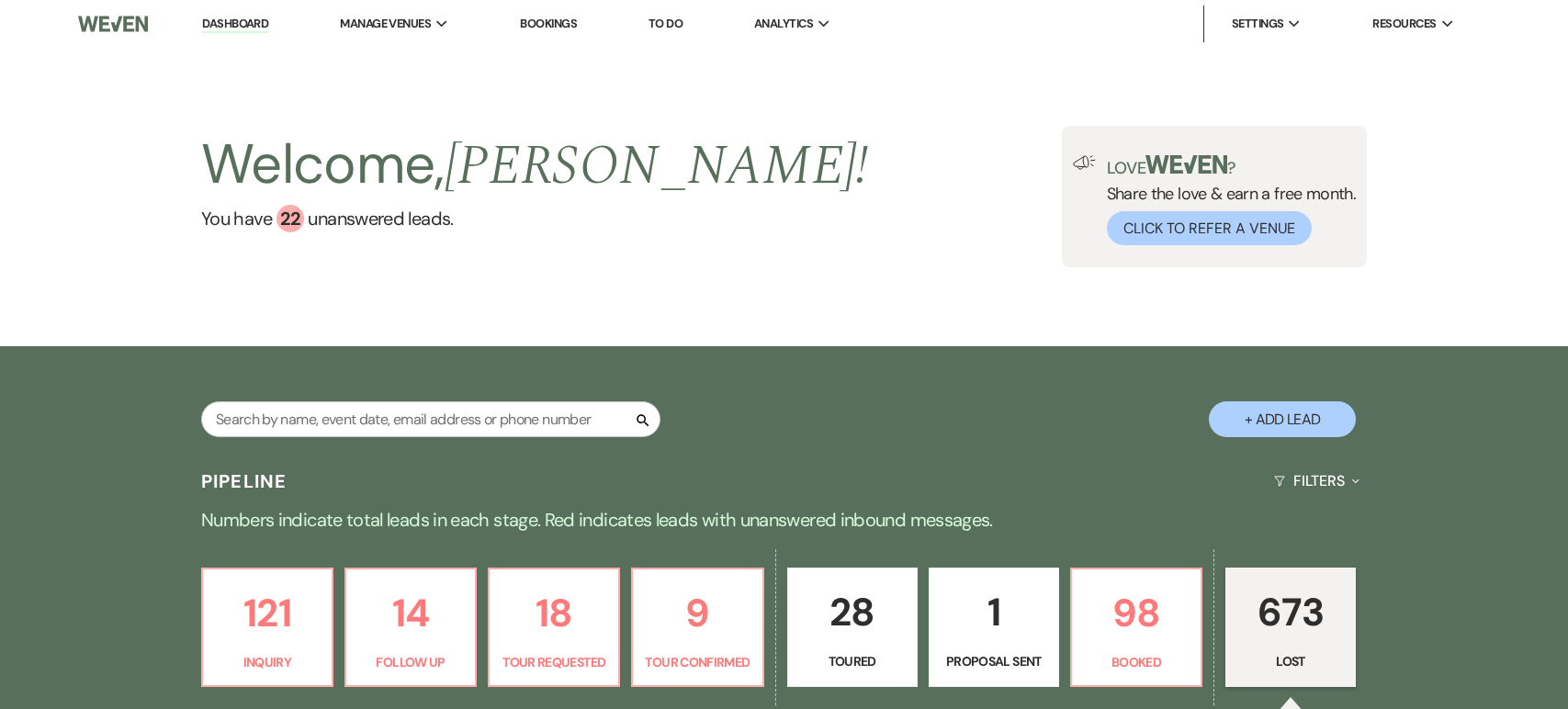
select select "8"
select select "5"
select select "8"
select select "5"
select select "8"
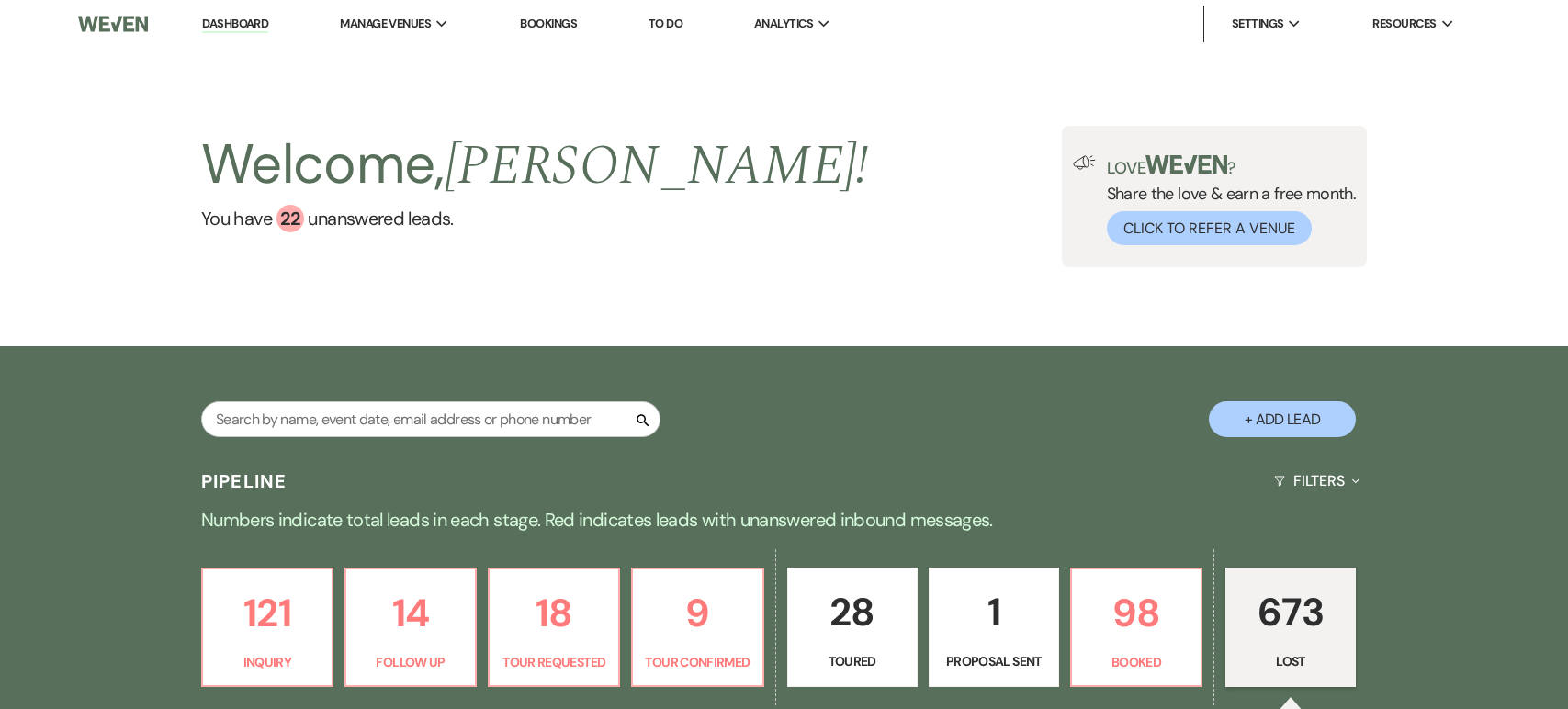
select select "6"
select select "8"
select select "5"
select select "8"
select select "5"
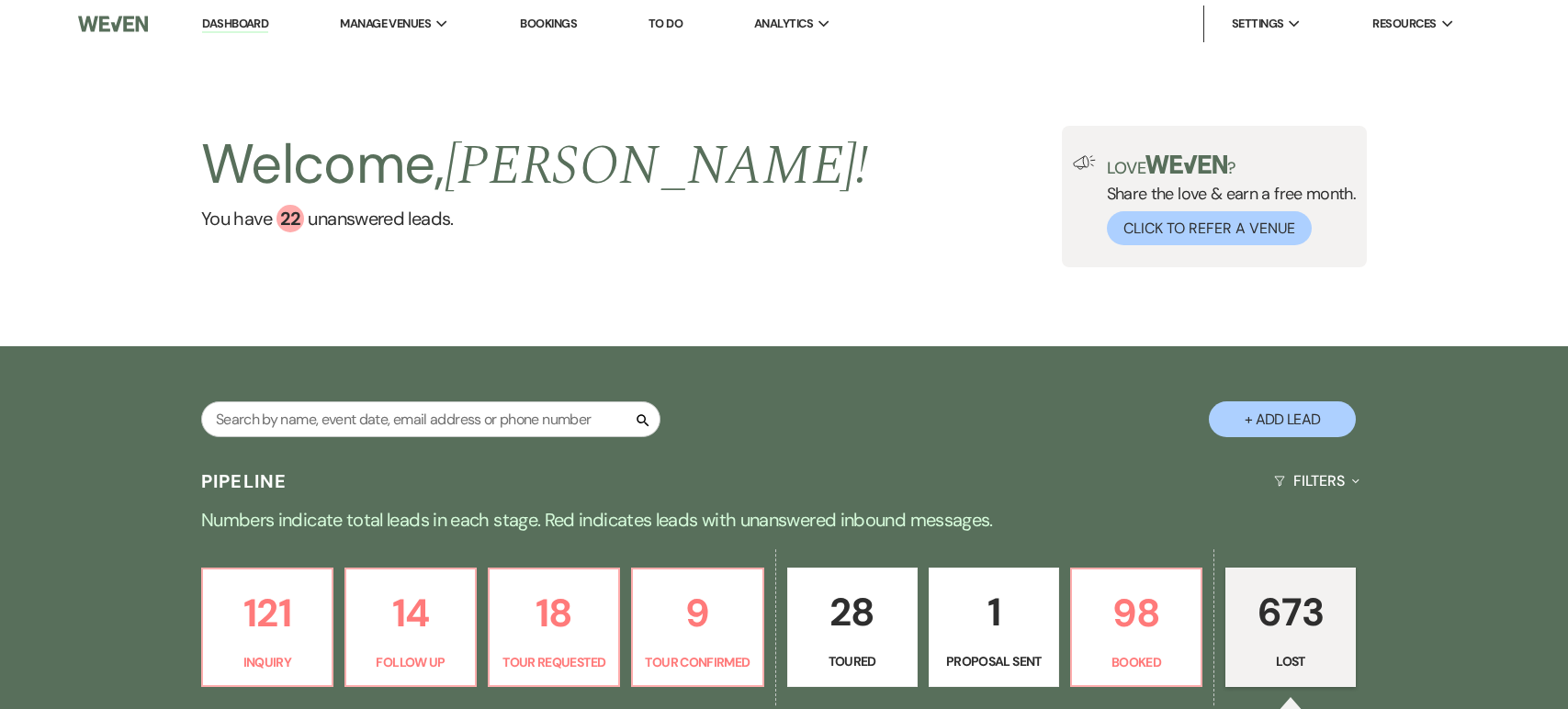
select select "8"
select select "5"
select select "8"
select select "5"
select select "8"
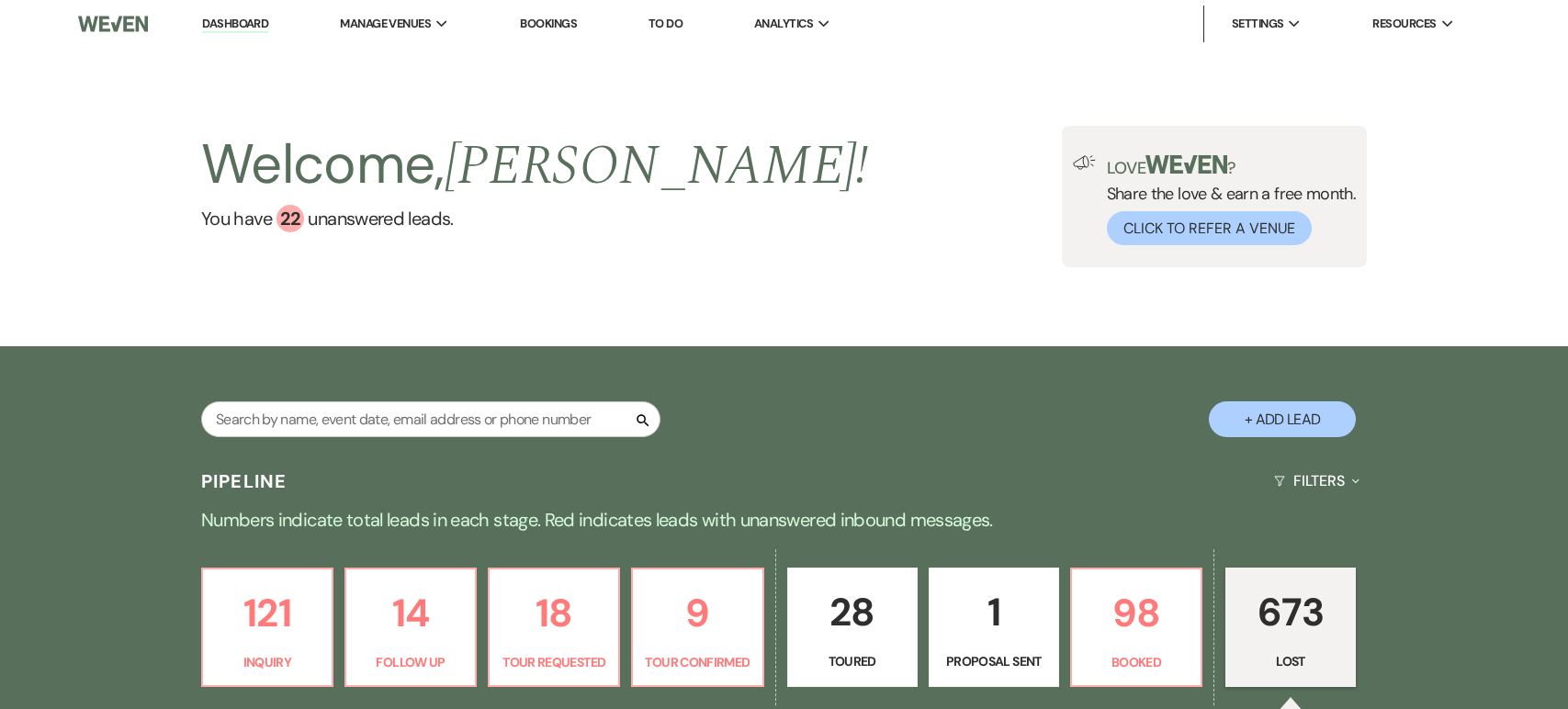
select select "5"
select select "8"
select select "6"
select select "8"
select select "10"
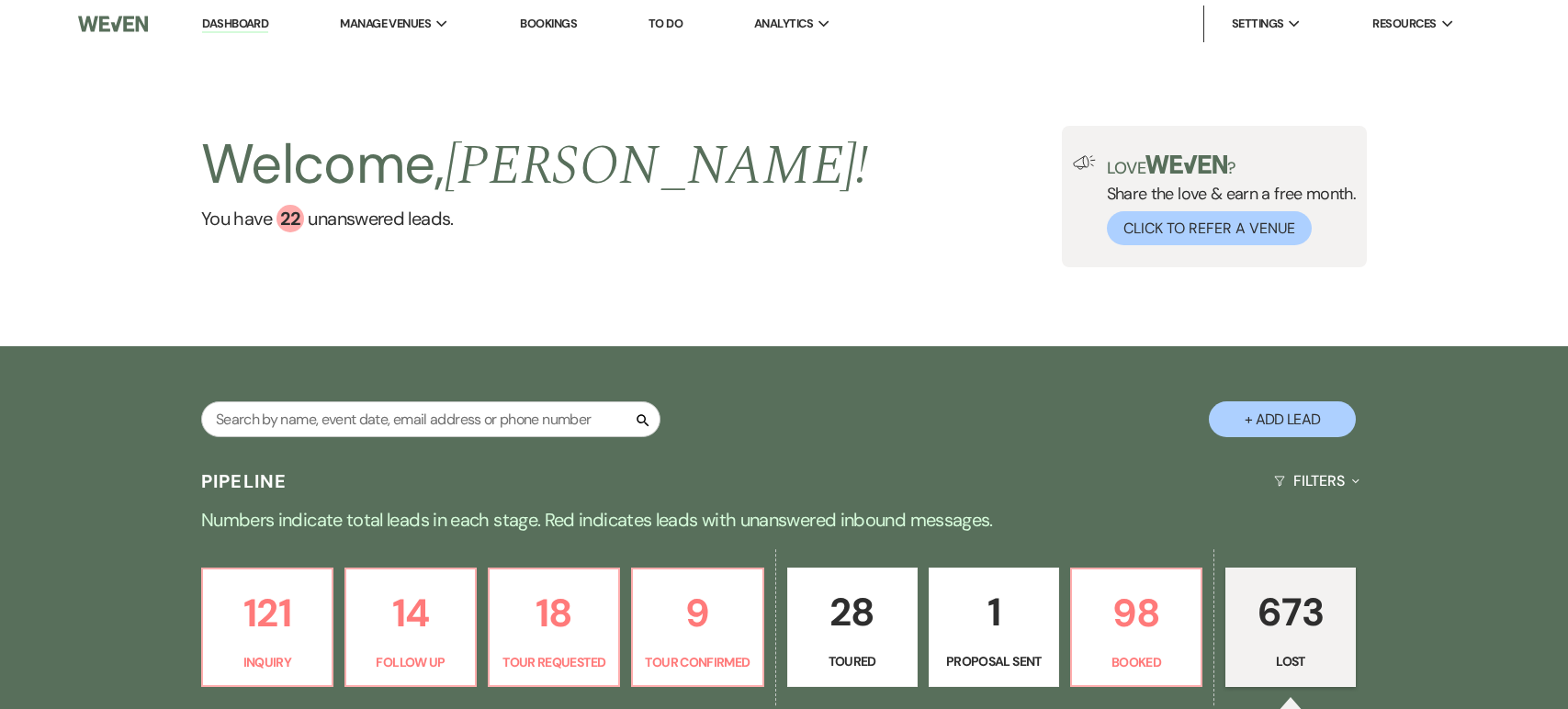
select select "8"
select select "5"
select select "8"
select select "5"
select select "8"
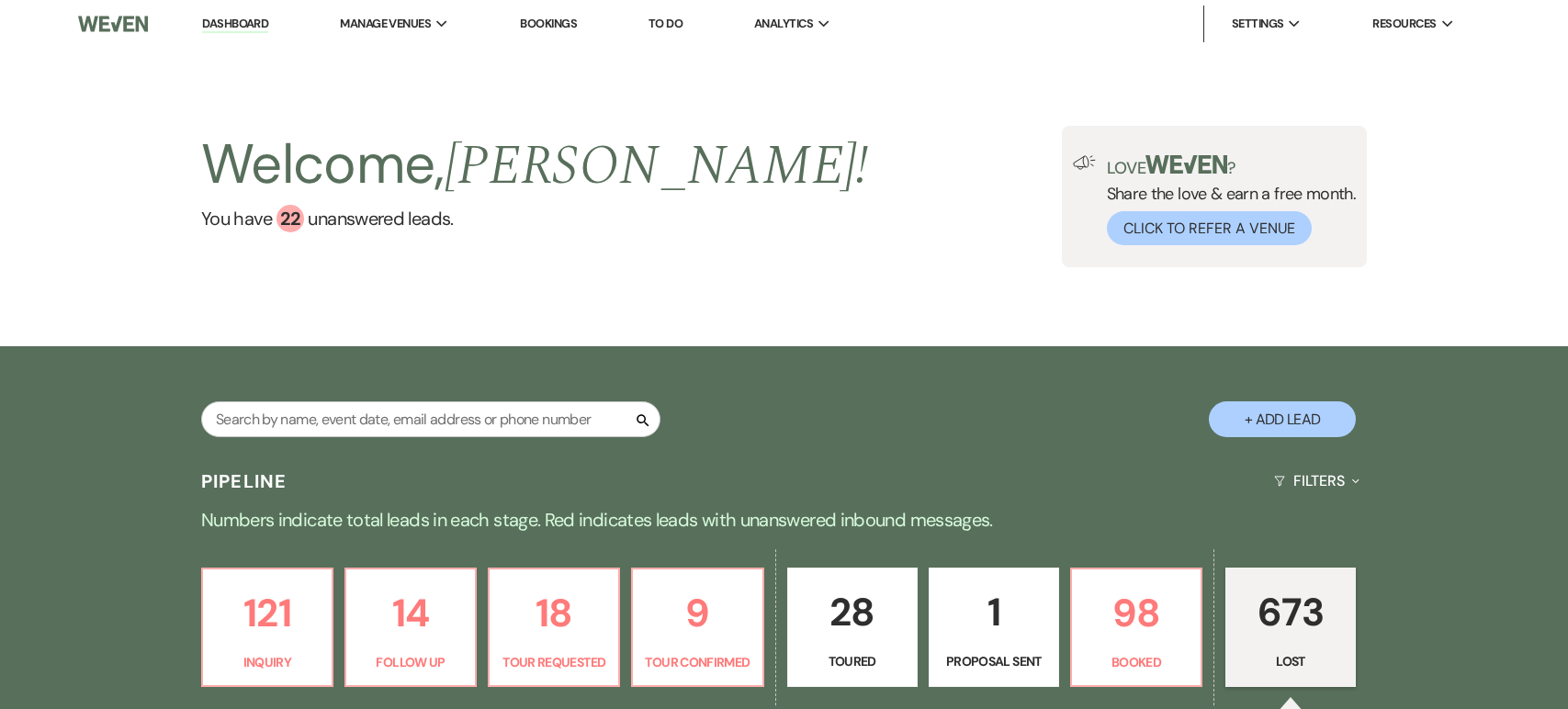
select select "5"
select select "8"
select select "10"
select select "8"
select select "5"
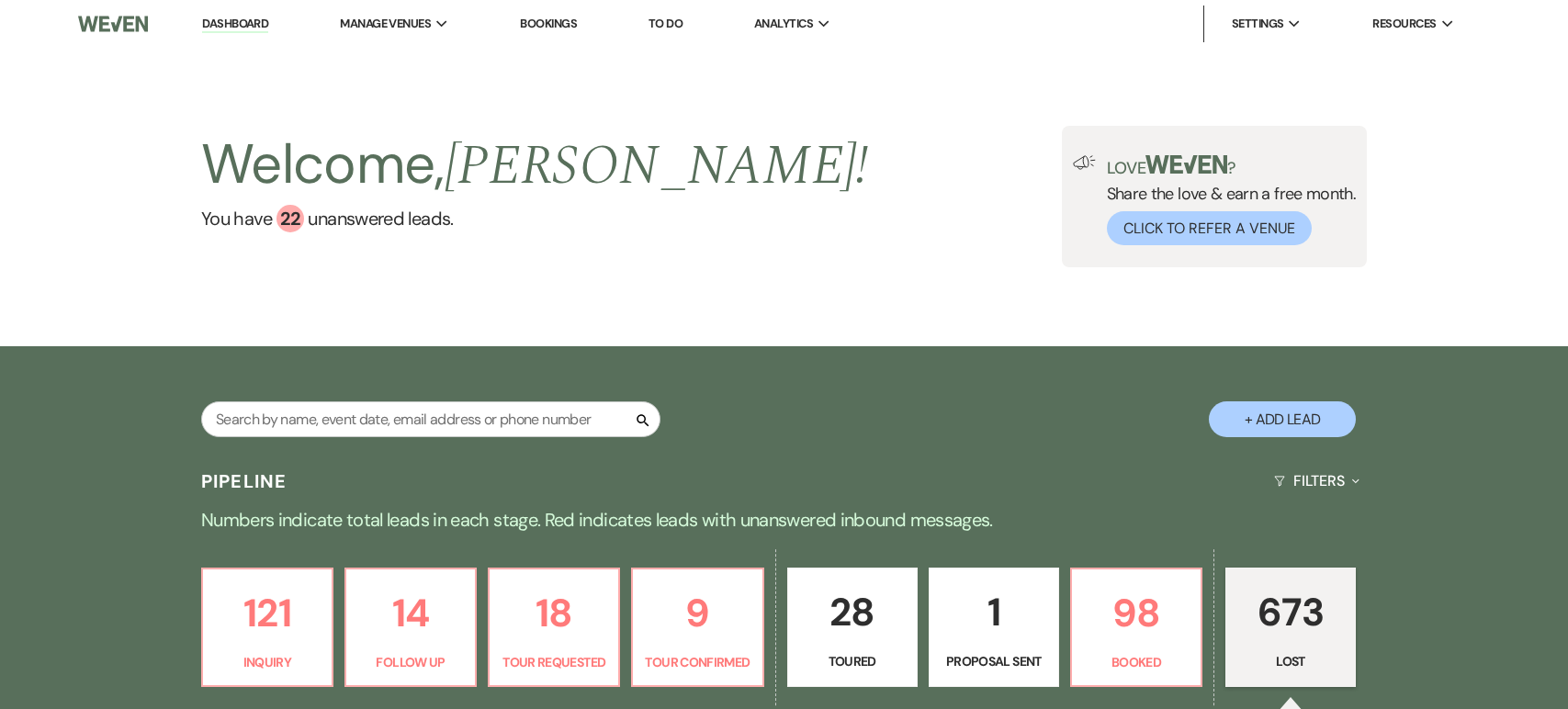
select select "8"
select select "5"
select select "8"
select select "10"
select select "8"
